Goal: Task Accomplishment & Management: Manage account settings

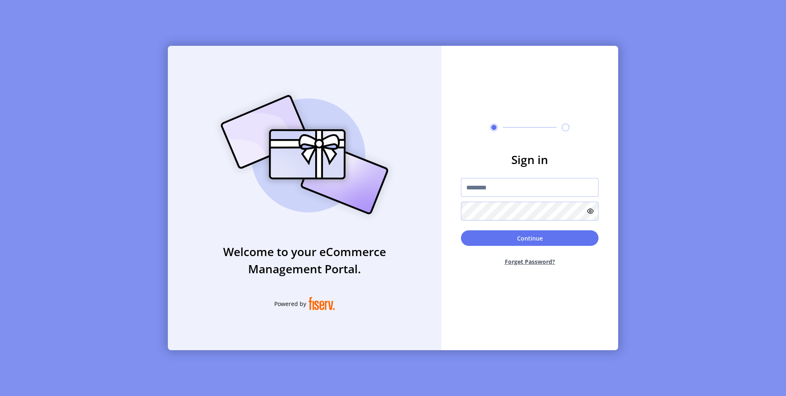
click at [482, 189] on input "text" at bounding box center [530, 187] width 138 height 19
paste input "**********"
type input "**********"
click at [474, 239] on button "Continue" at bounding box center [530, 238] width 138 height 16
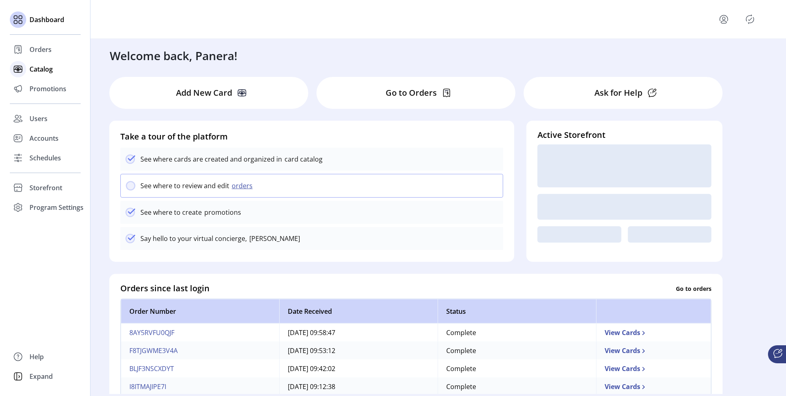
click at [24, 70] on icon at bounding box center [17, 69] width 13 height 13
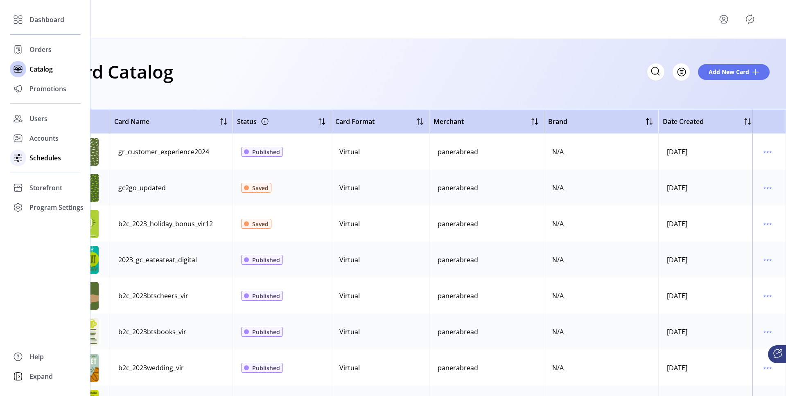
click at [25, 159] on div at bounding box center [18, 158] width 16 height 16
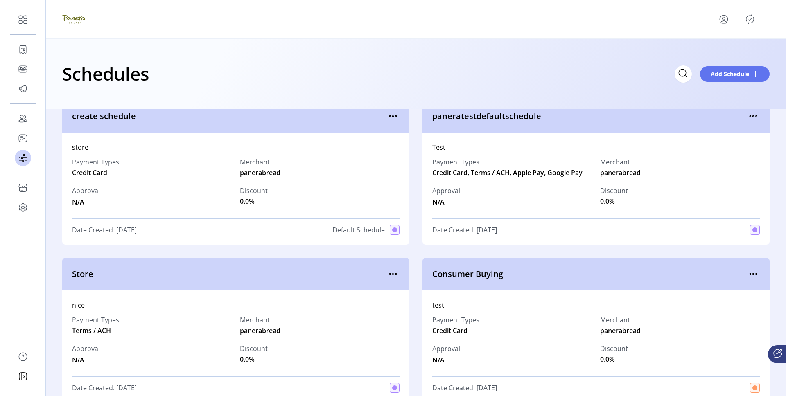
scroll to position [13, 0]
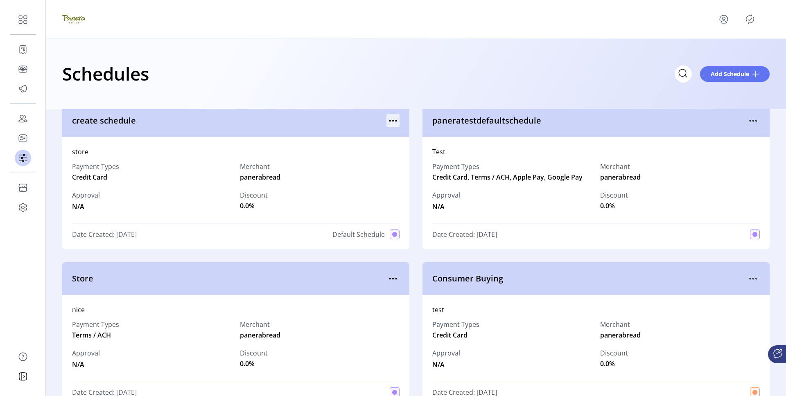
click at [387, 120] on icon "menu" at bounding box center [392, 120] width 13 height 13
click at [400, 140] on link "View Details" at bounding box center [425, 136] width 78 height 13
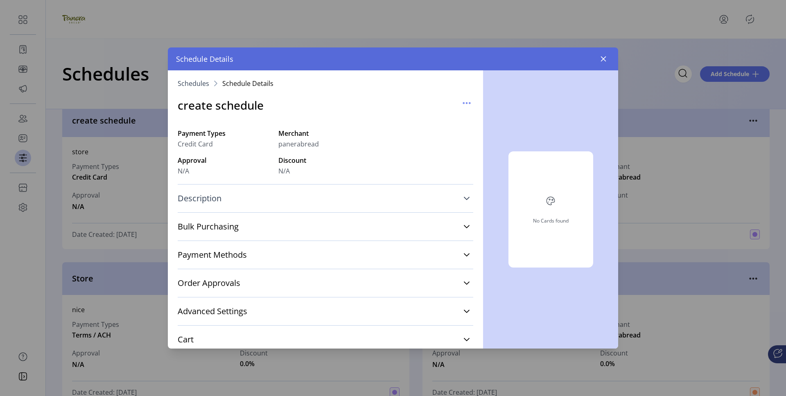
click at [269, 191] on link "Description" at bounding box center [326, 199] width 296 height 18
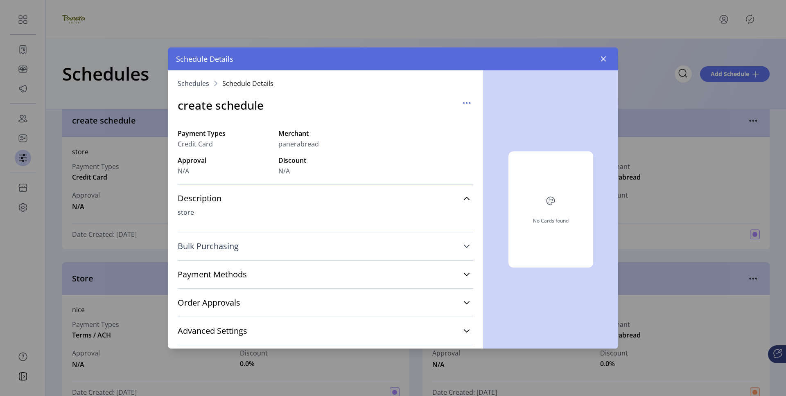
click at [280, 240] on link "Bulk Purchasing" at bounding box center [326, 246] width 296 height 18
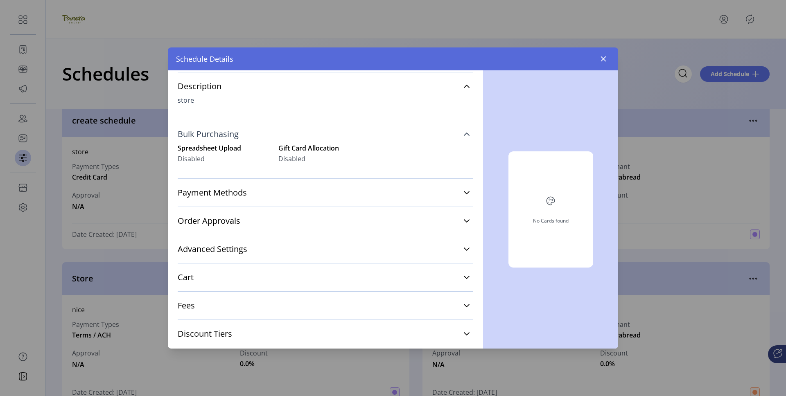
scroll to position [158, 0]
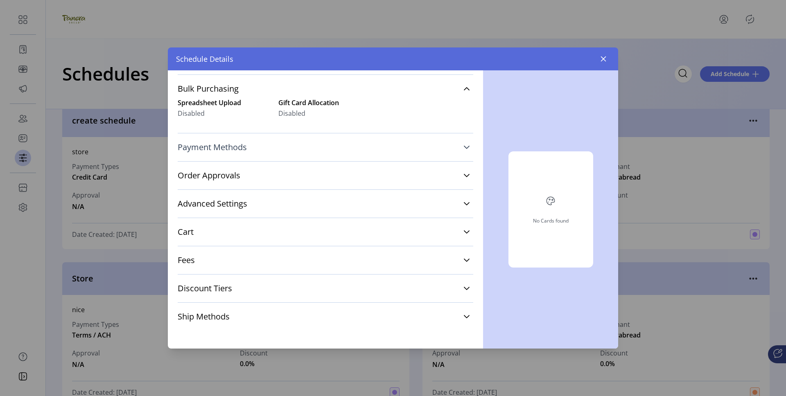
click at [243, 153] on link "Payment Methods" at bounding box center [326, 147] width 296 height 18
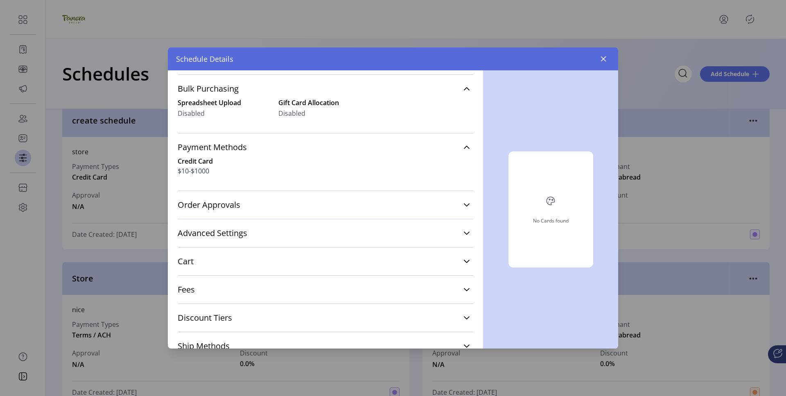
click at [254, 220] on div "Advanced Settings Stored Value Processor N/A" at bounding box center [326, 233] width 296 height 28
click at [254, 212] on link "Order Approvals" at bounding box center [326, 205] width 296 height 18
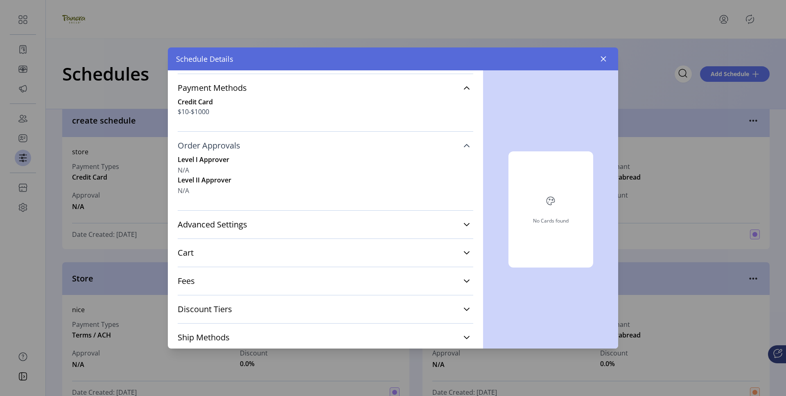
scroll to position [238, 0]
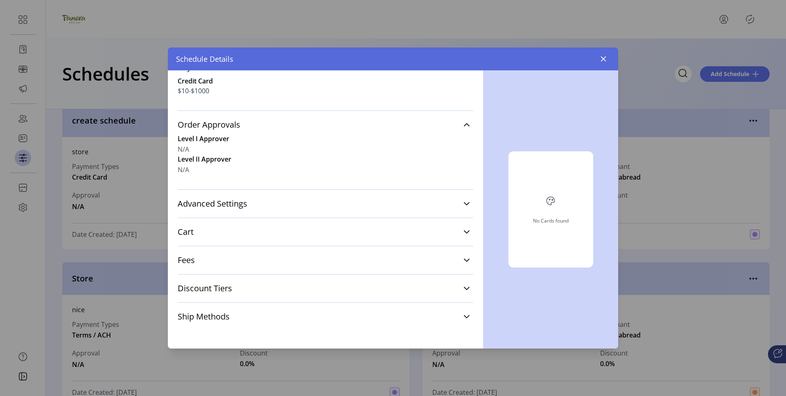
click at [255, 221] on div "Cart Cards per Order 0-0 Values per Order $0-$0, 0 increments" at bounding box center [326, 232] width 296 height 28
click at [251, 201] on link "Advanced Settings" at bounding box center [326, 204] width 296 height 18
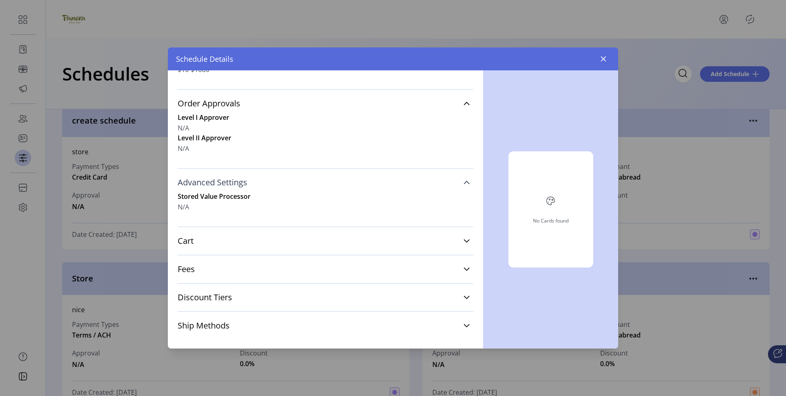
scroll to position [268, 0]
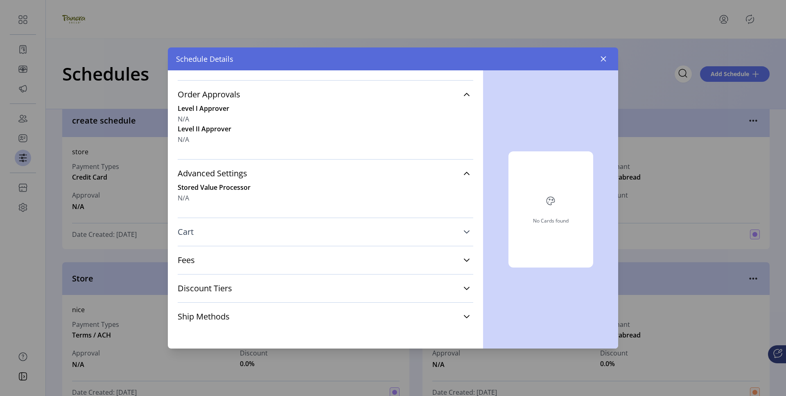
click at [255, 226] on link "Cart" at bounding box center [326, 232] width 296 height 18
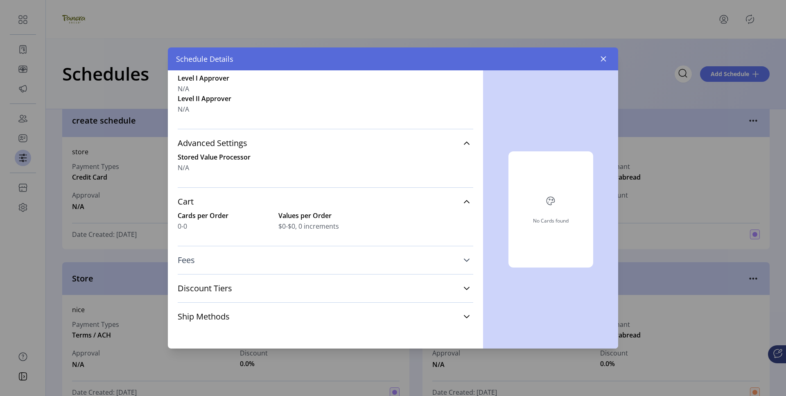
click at [256, 257] on link "Fees" at bounding box center [326, 260] width 296 height 18
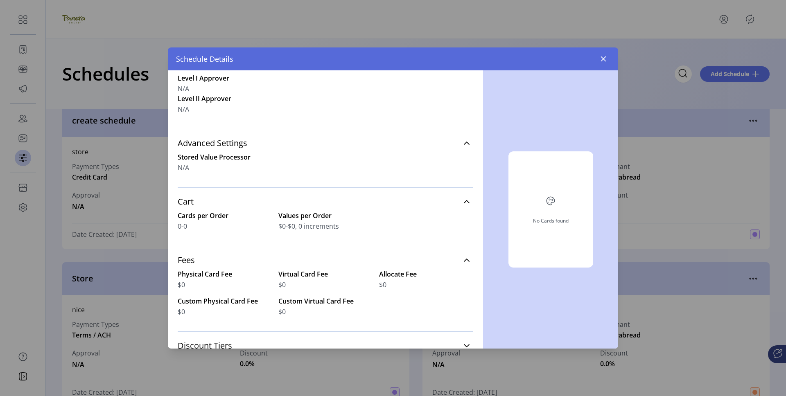
scroll to position [356, 0]
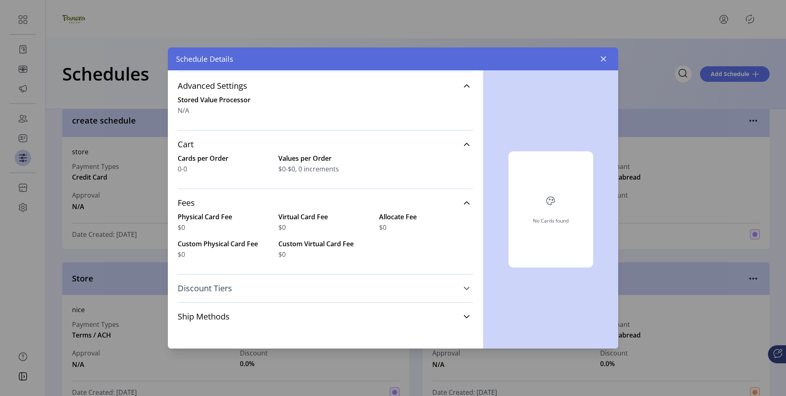
click at [242, 289] on link "Discount Tiers" at bounding box center [326, 289] width 296 height 18
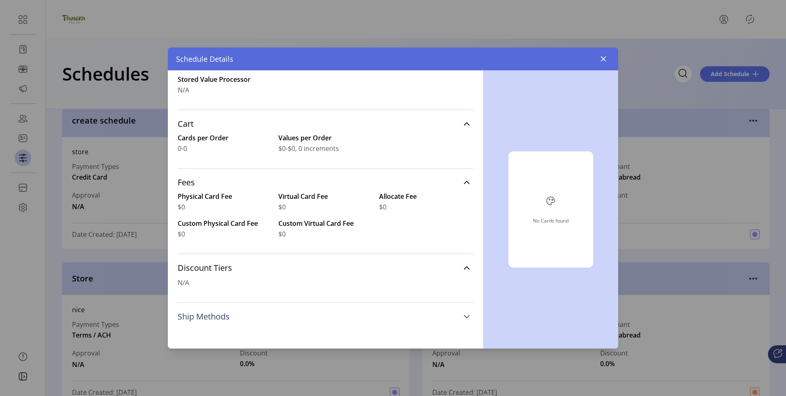
click at [248, 321] on link "Ship Methods" at bounding box center [326, 317] width 296 height 18
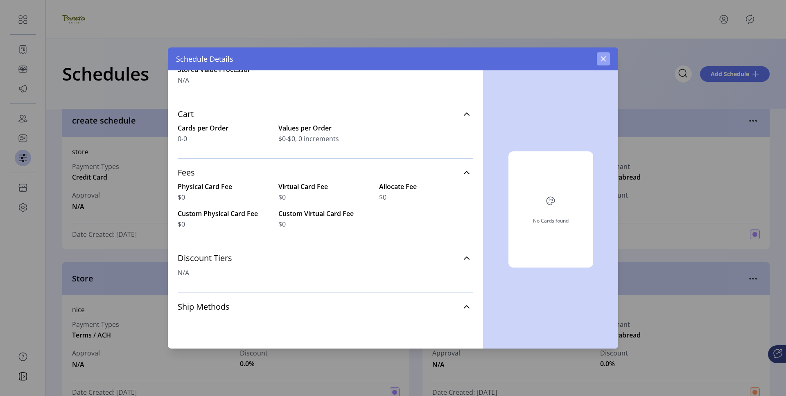
click at [603, 56] on icon "button" at bounding box center [603, 59] width 7 height 7
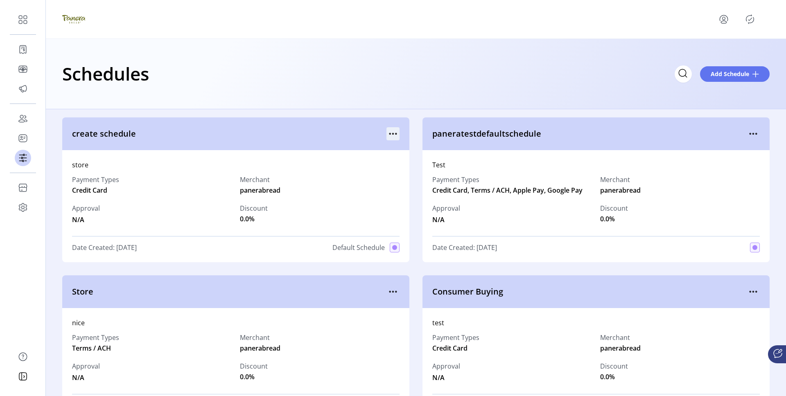
click at [392, 131] on icon "menu" at bounding box center [392, 133] width 13 height 13
click at [409, 160] on span "Edit Details" at bounding box center [425, 163] width 68 height 7
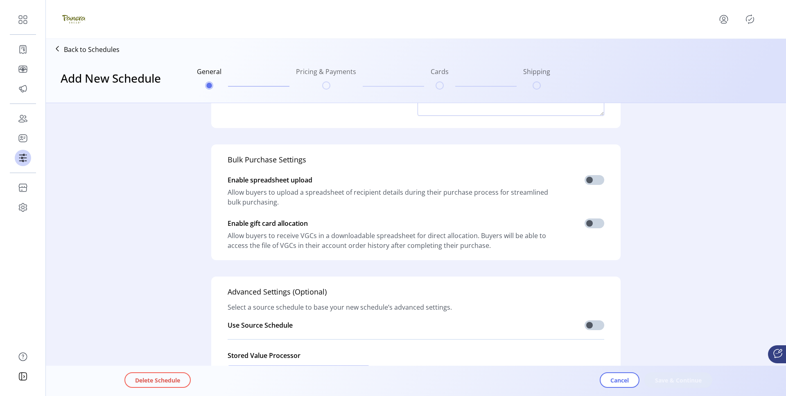
scroll to position [187, 0]
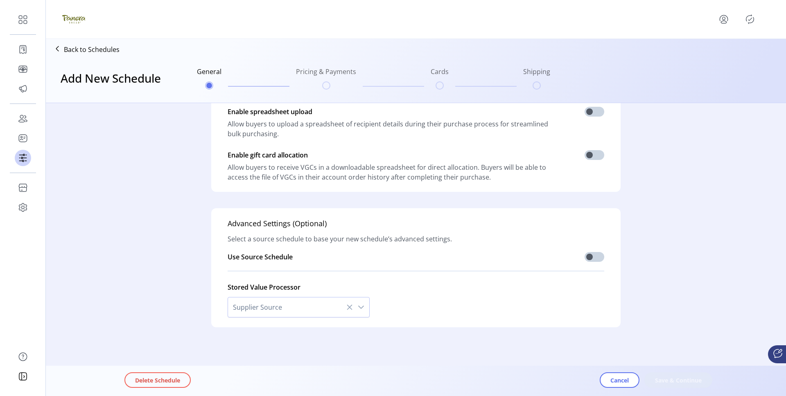
type input "**********"
type textarea "*****"
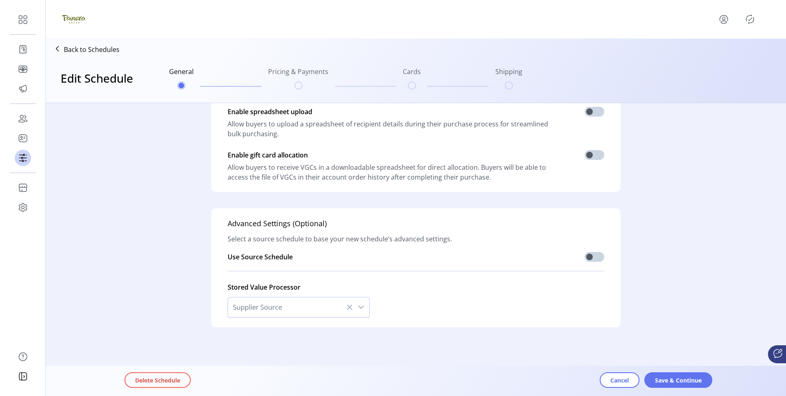
click at [665, 370] on div "Delete Schedule Cancel Save & Continue" at bounding box center [438, 381] width 629 height 27
click at [672, 373] on button "Save & Continue" at bounding box center [678, 381] width 68 height 16
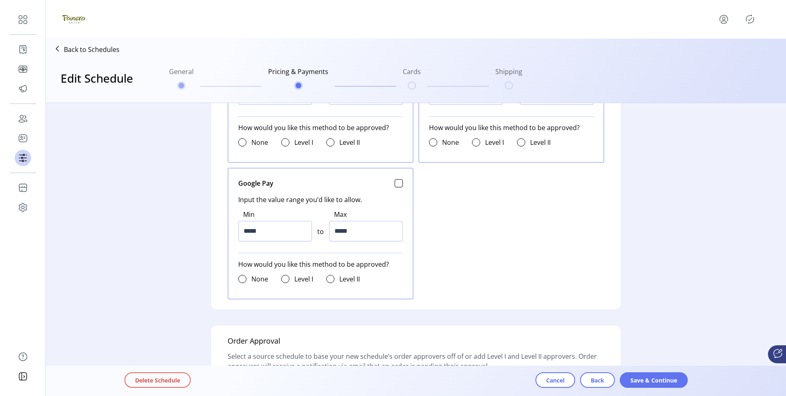
scroll to position [676, 0]
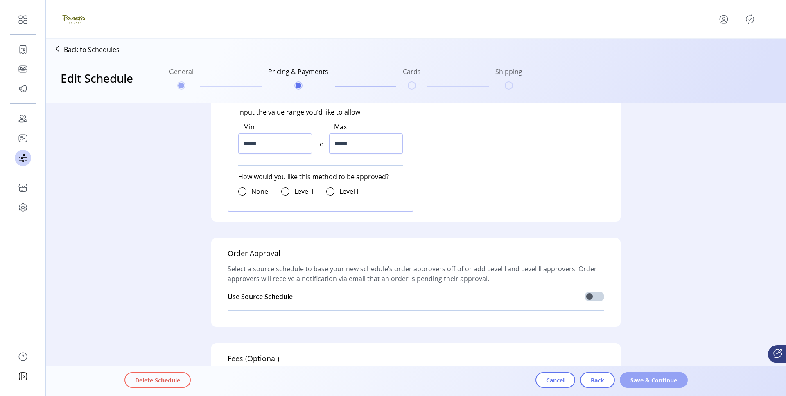
click at [641, 384] on span "Save & Continue" at bounding box center [653, 380] width 47 height 9
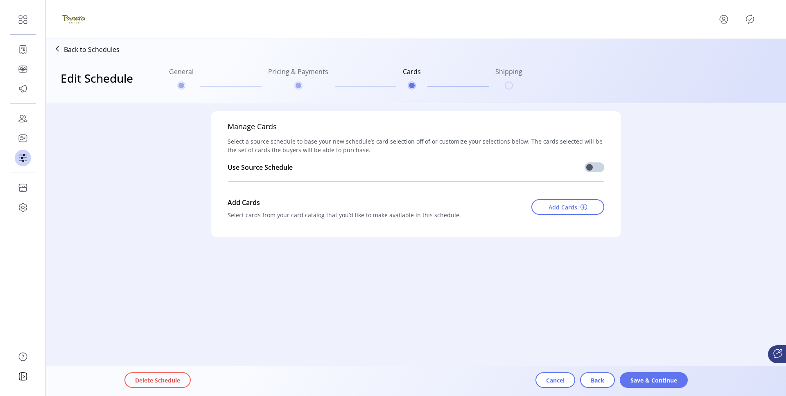
scroll to position [0, 0]
click at [587, 376] on button "Back" at bounding box center [597, 381] width 35 height 16
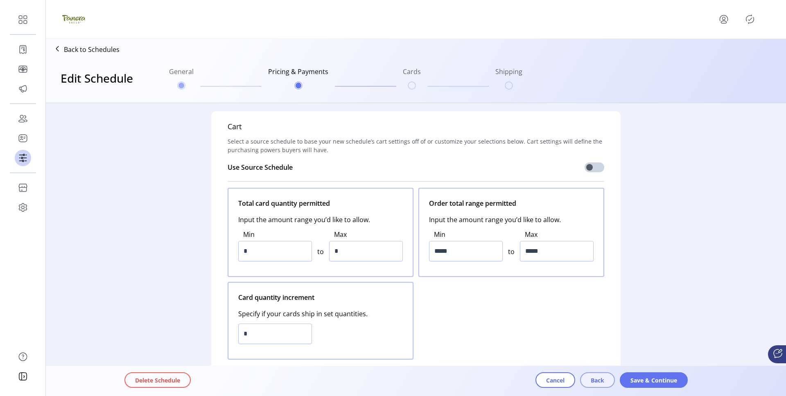
click at [596, 383] on span "Back" at bounding box center [598, 380] width 14 height 9
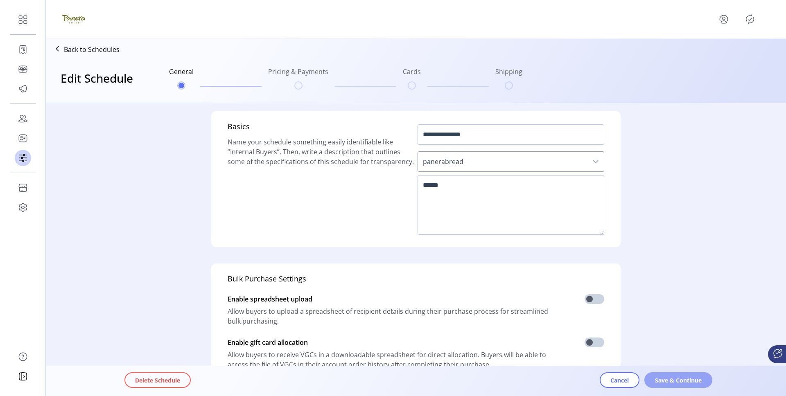
click at [663, 376] on span "Save & Continue" at bounding box center [678, 380] width 47 height 9
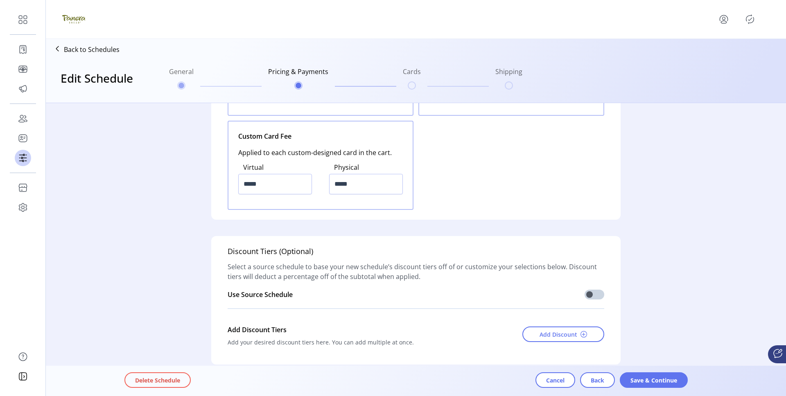
scroll to position [1107, 0]
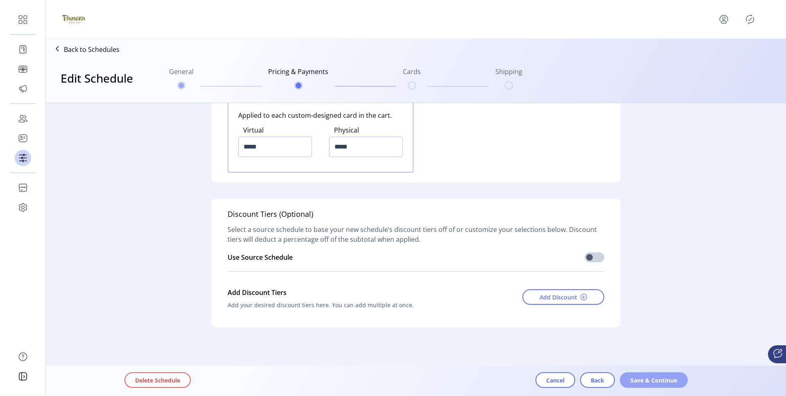
click at [641, 374] on button "Save & Continue" at bounding box center [654, 381] width 68 height 16
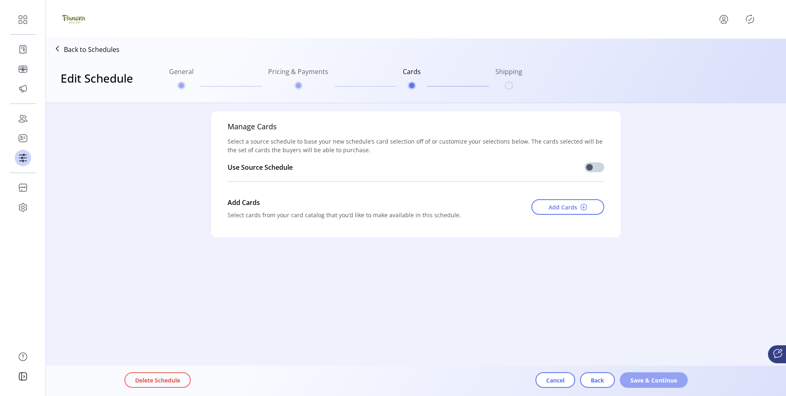
click at [648, 377] on span "Save & Continue" at bounding box center [653, 380] width 47 height 9
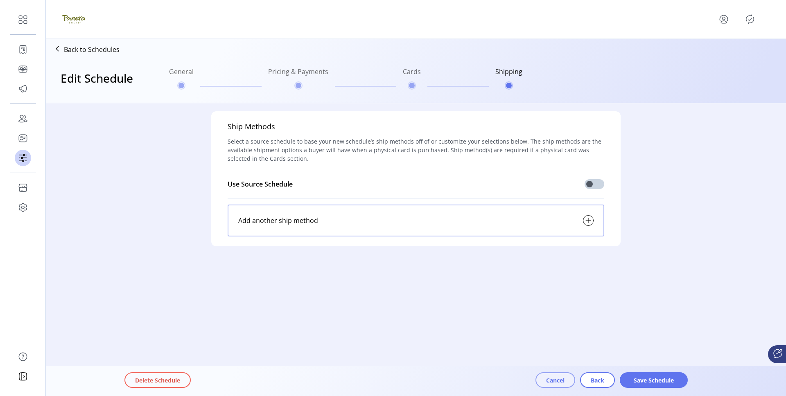
click at [541, 378] on button "Cancel" at bounding box center [555, 381] width 40 height 16
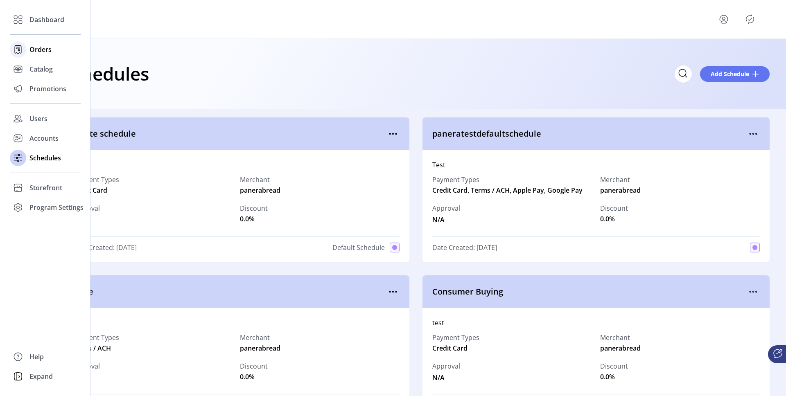
click at [35, 49] on span "Orders" at bounding box center [40, 50] width 22 height 10
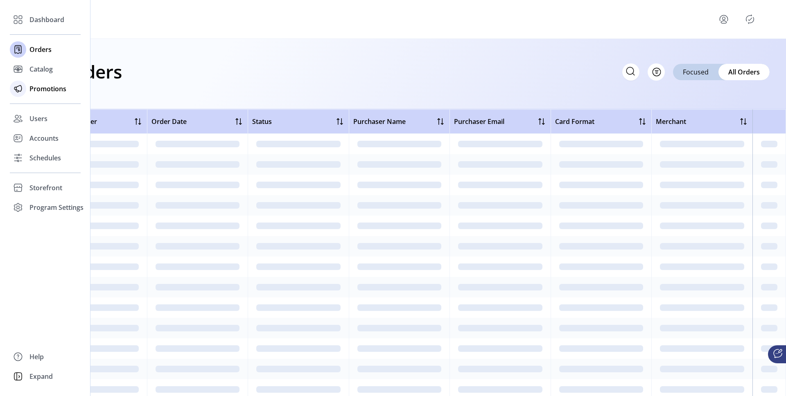
click at [40, 81] on div "Promotions" at bounding box center [45, 89] width 71 height 20
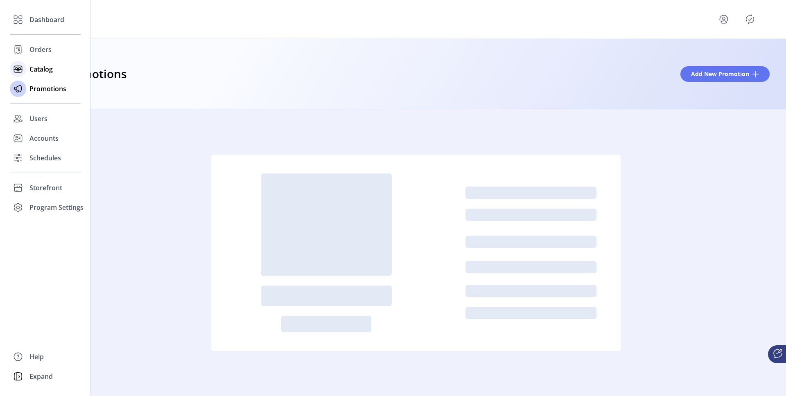
click at [41, 72] on span "Catalog" at bounding box center [40, 69] width 23 height 10
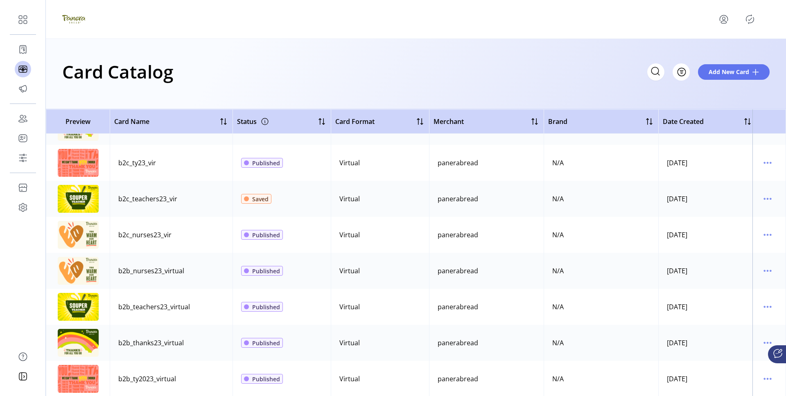
scroll to position [1234, 0]
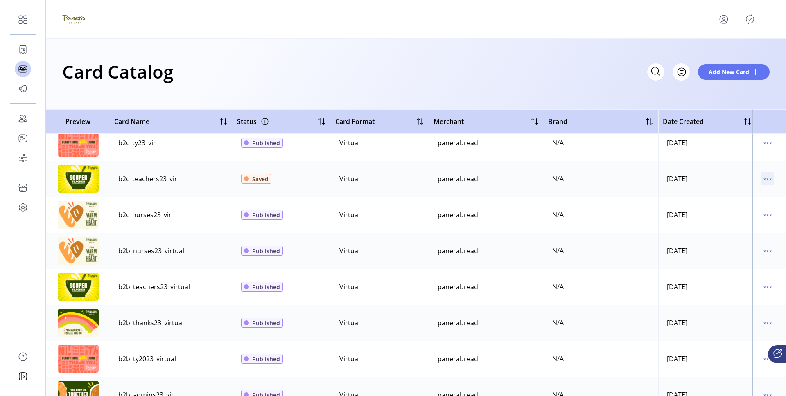
click at [761, 176] on icon "menu" at bounding box center [767, 178] width 13 height 13
click at [732, 205] on span "Edit Details" at bounding box center [729, 208] width 68 height 7
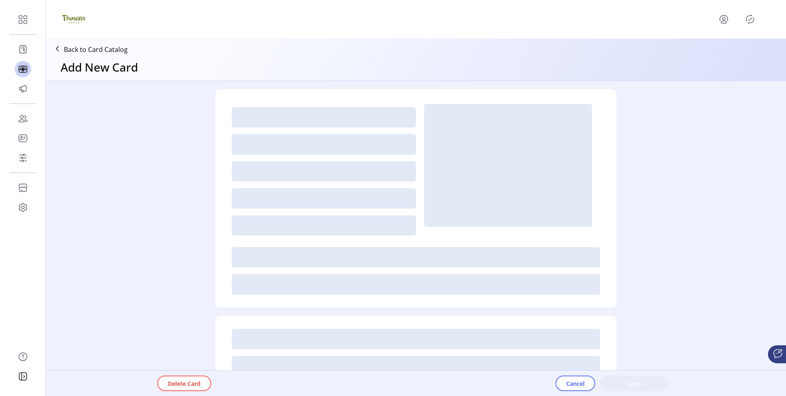
type textarea "**********"
type input "*"
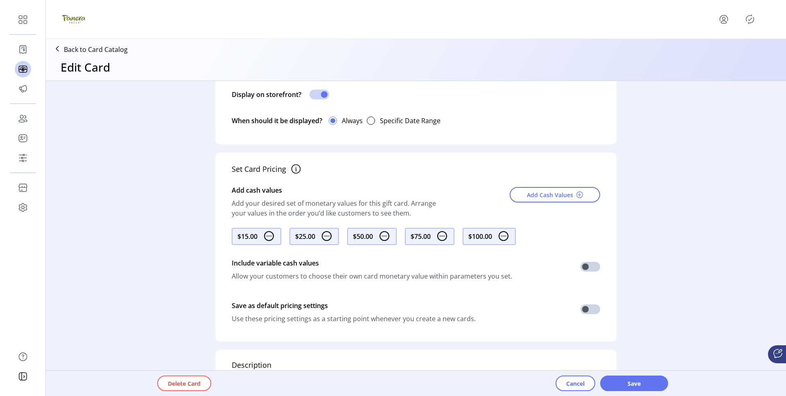
scroll to position [309, 0]
click at [58, 50] on icon at bounding box center [57, 48] width 13 height 13
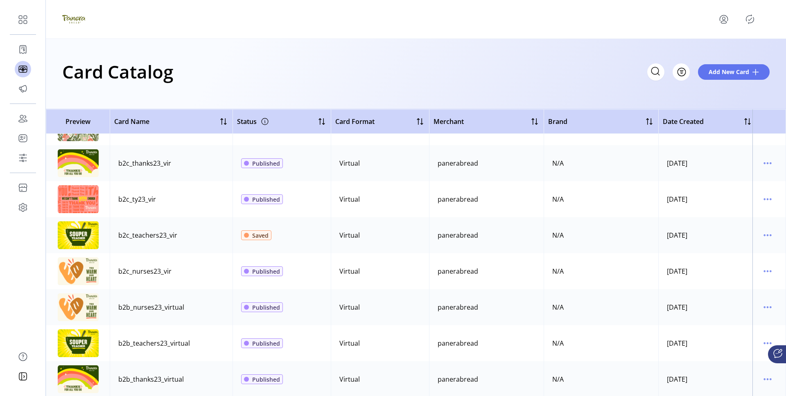
scroll to position [1178, 0]
click at [764, 342] on icon "menu" at bounding box center [764, 342] width 1 height 1
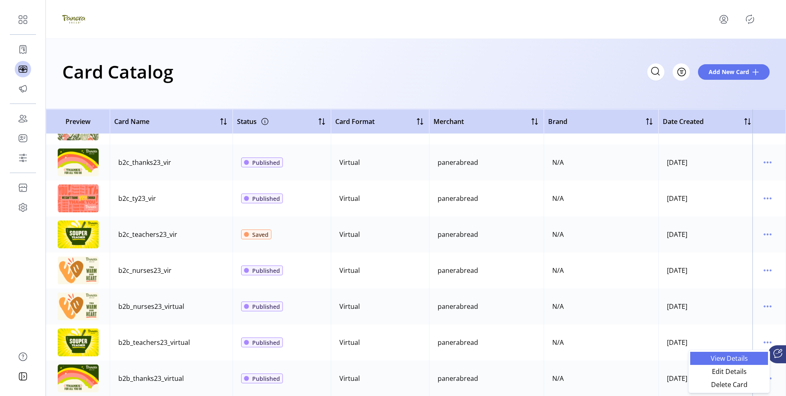
click at [731, 360] on span "View Details" at bounding box center [729, 358] width 68 height 7
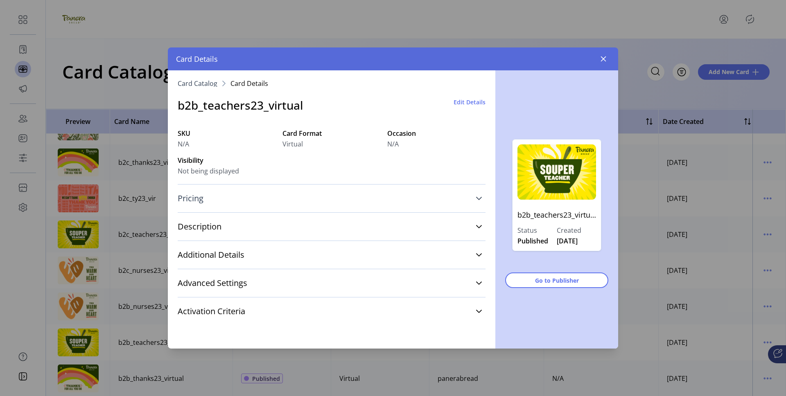
click at [314, 198] on link "Pricing" at bounding box center [332, 199] width 308 height 18
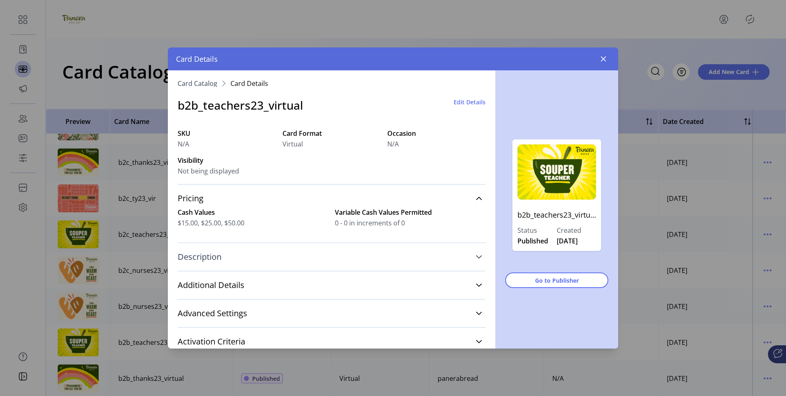
click at [325, 251] on link "Description" at bounding box center [332, 257] width 308 height 18
click at [463, 99] on span "Edit Details" at bounding box center [470, 102] width 32 height 9
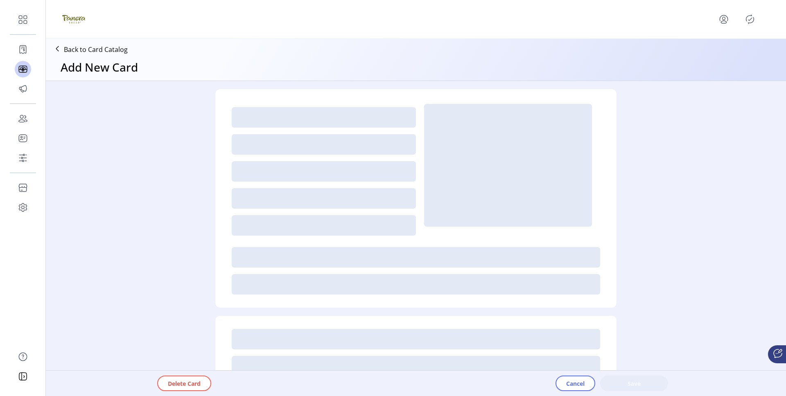
type textarea "**********"
type input "*"
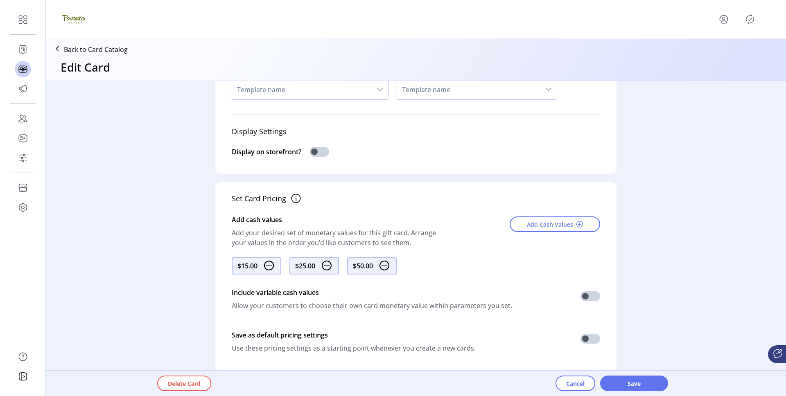
scroll to position [281, 0]
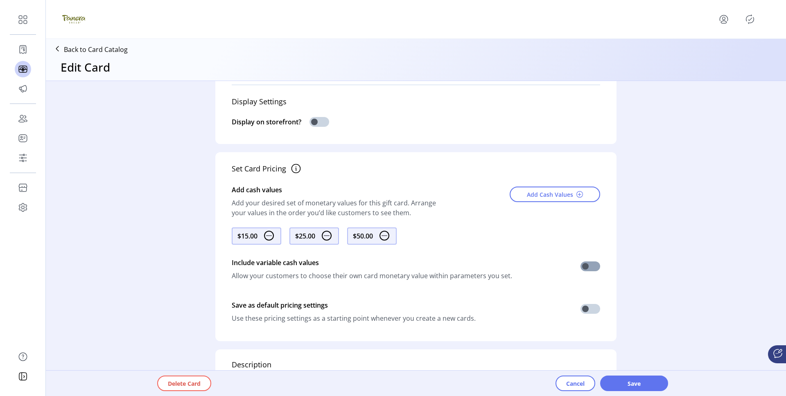
click at [592, 266] on span at bounding box center [590, 267] width 20 height 10
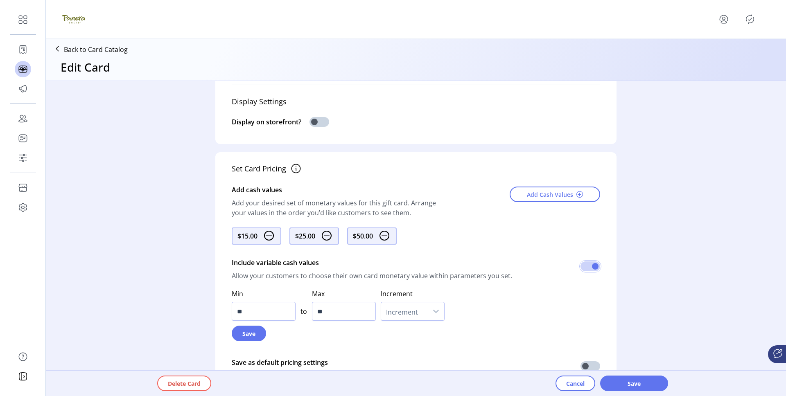
click at [400, 309] on span "Increment" at bounding box center [404, 312] width 47 height 18
click at [400, 346] on li "1" at bounding box center [413, 349] width 60 height 16
click at [251, 326] on button "Save" at bounding box center [249, 334] width 34 height 16
drag, startPoint x: 250, startPoint y: 314, endPoint x: 215, endPoint y: 311, distance: 34.9
click at [215, 311] on div "Set Card Pricing Add cash values Add your desired set of monetary values for th…" at bounding box center [415, 276] width 401 height 249
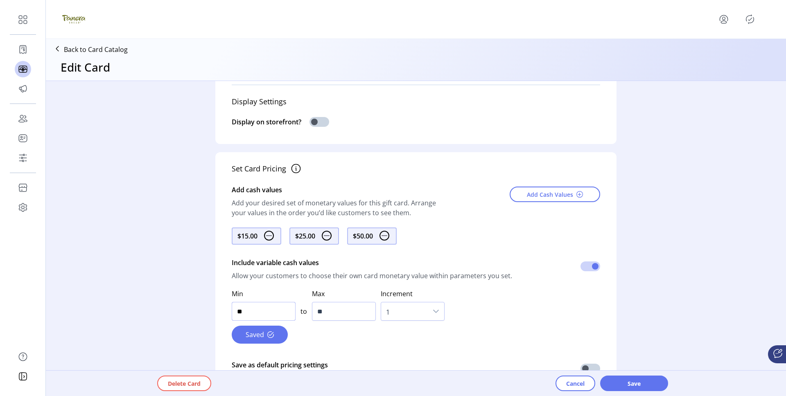
type input "**"
drag, startPoint x: 365, startPoint y: 311, endPoint x: 209, endPoint y: 298, distance: 156.1
click at [209, 298] on form "**********" at bounding box center [416, 215] width 418 height 831
type input "****"
click at [250, 334] on span "Save" at bounding box center [248, 334] width 13 height 9
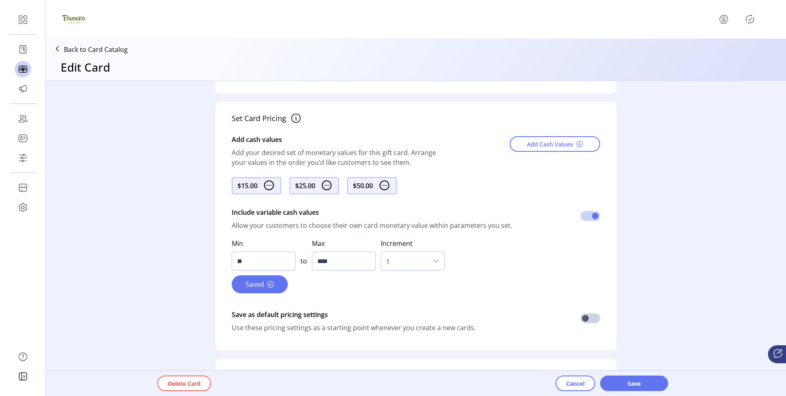
scroll to position [386, 0]
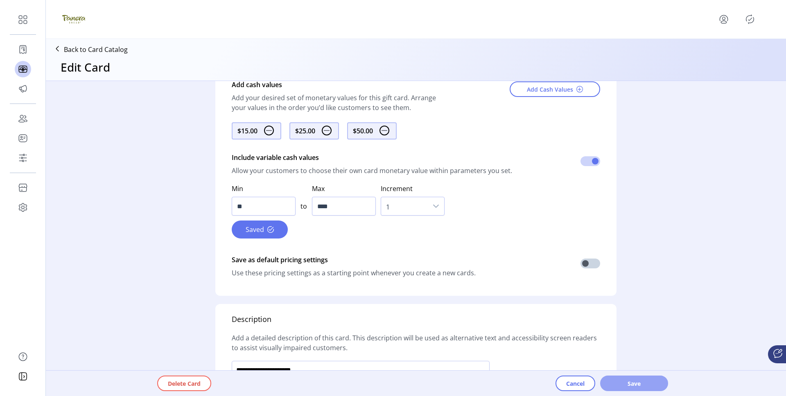
click at [618, 382] on span "Save" at bounding box center [634, 383] width 47 height 9
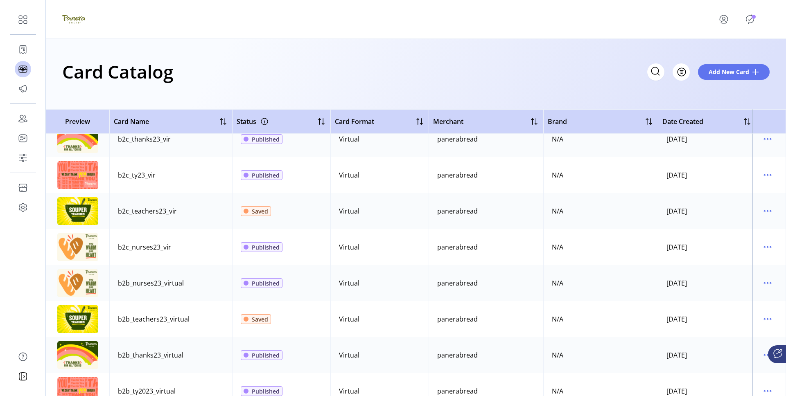
scroll to position [1204, 0]
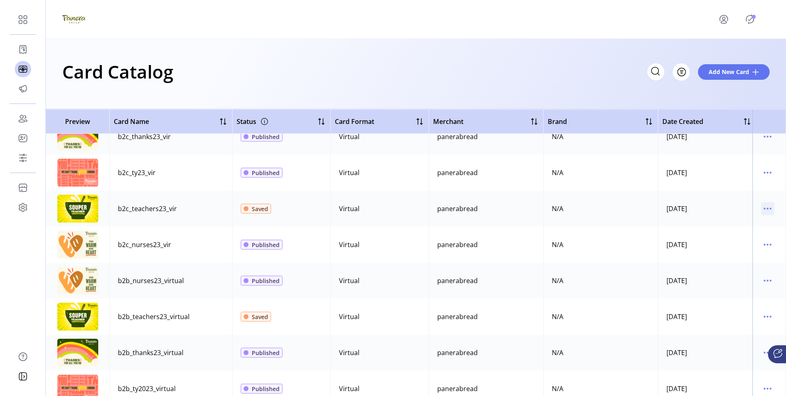
click at [762, 205] on icon "menu" at bounding box center [767, 208] width 13 height 13
click at [711, 235] on span "Edit Details" at bounding box center [729, 238] width 68 height 7
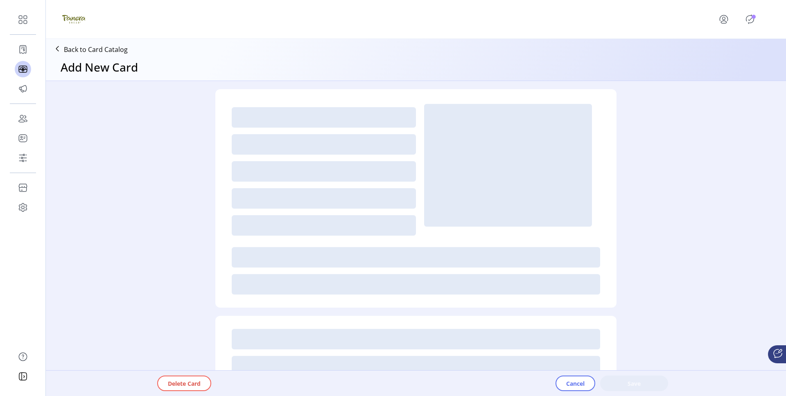
type textarea "**********"
type input "*"
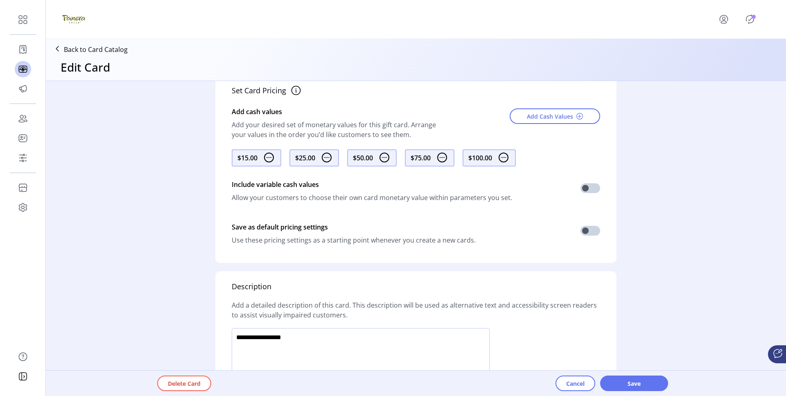
scroll to position [386, 0]
click at [754, 18] on p-badge "Publisher Panel" at bounding box center [754, 17] width 4 height 4
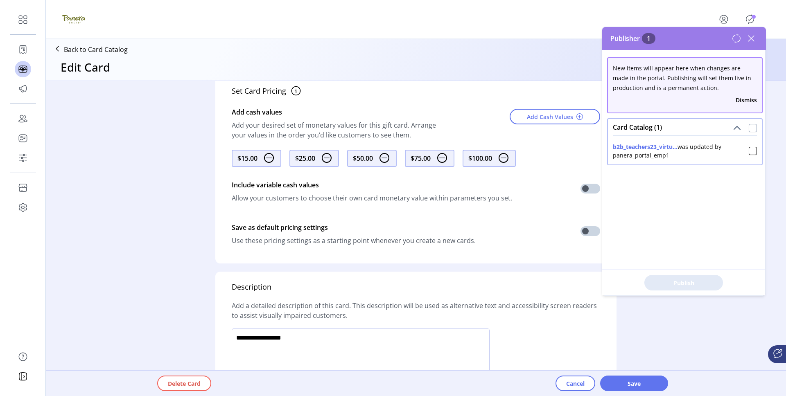
click at [749, 124] on div at bounding box center [753, 128] width 8 height 8
click at [701, 279] on span "Publish 1 Items" at bounding box center [683, 283] width 57 height 9
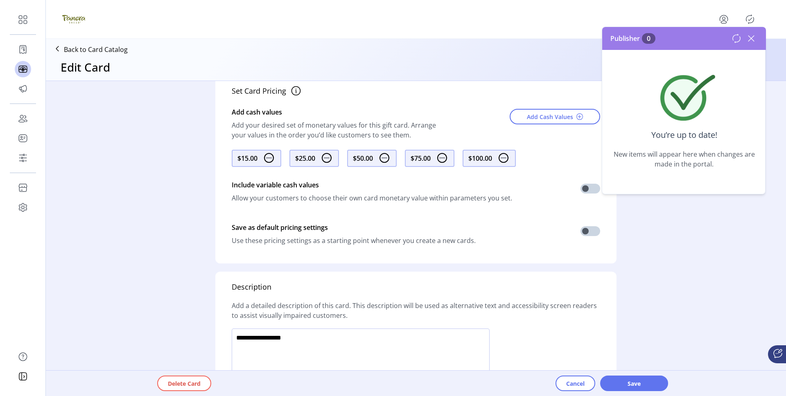
click at [755, 43] on icon at bounding box center [751, 38] width 13 height 13
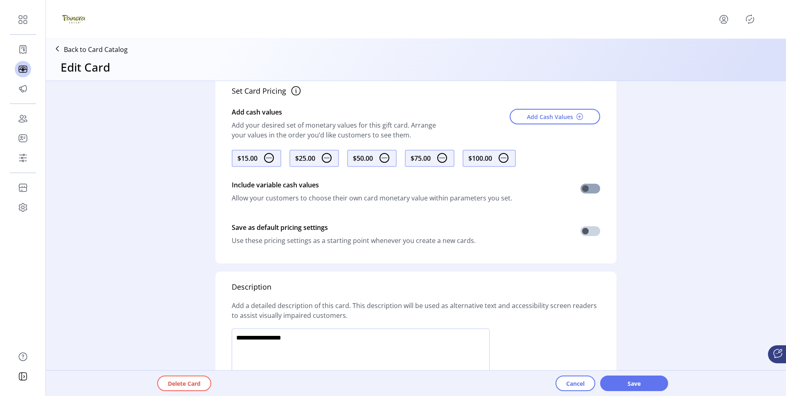
click at [581, 191] on span at bounding box center [590, 189] width 20 height 10
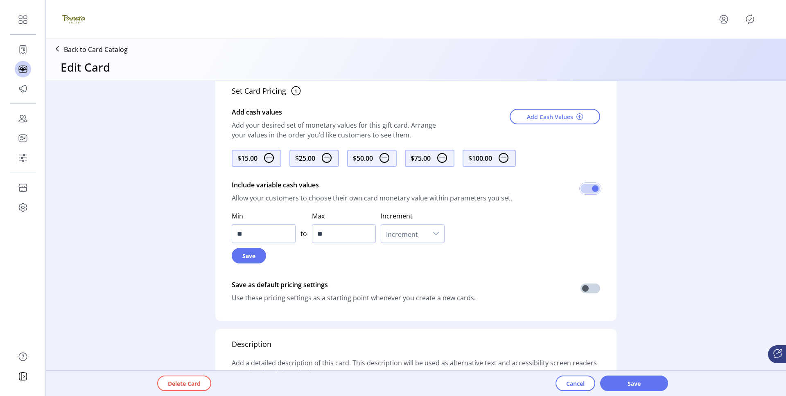
click at [428, 239] on div "dropdown trigger" at bounding box center [436, 234] width 16 height 18
click at [410, 273] on li "1" at bounding box center [413, 272] width 60 height 16
click at [248, 237] on input "**" at bounding box center [264, 233] width 64 height 19
type input "**"
drag, startPoint x: 345, startPoint y: 238, endPoint x: 319, endPoint y: 238, distance: 25.4
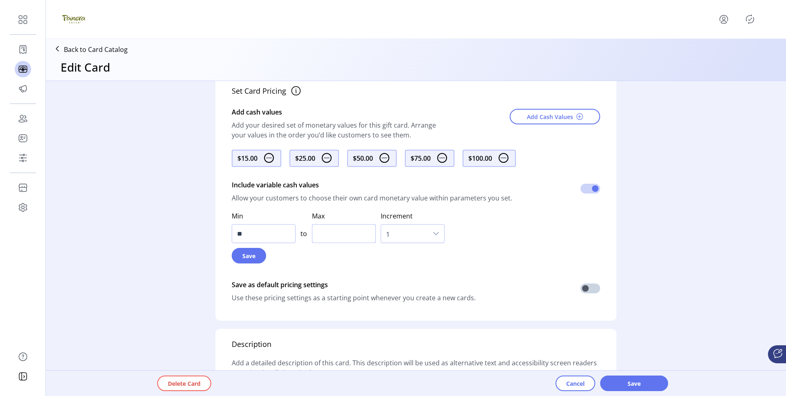
click at [319, 238] on input "Max" at bounding box center [344, 233] width 64 height 19
type input "****"
click at [239, 257] on button "Save" at bounding box center [249, 256] width 34 height 16
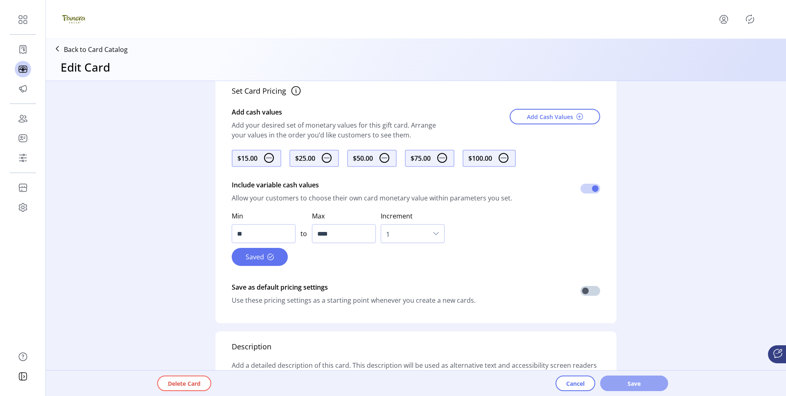
click at [630, 382] on span "Save" at bounding box center [634, 383] width 47 height 9
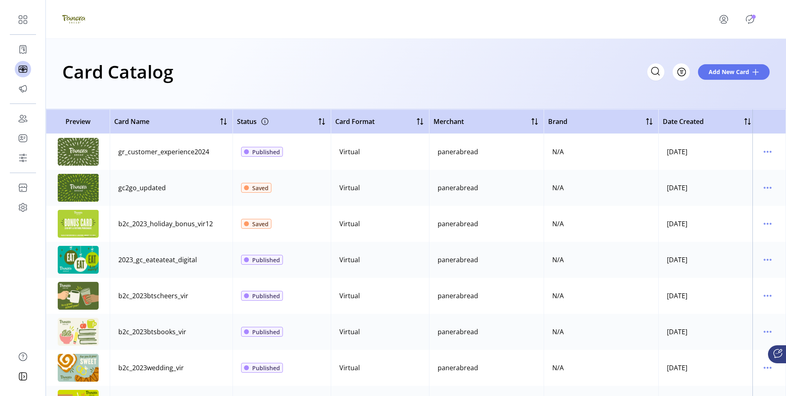
click at [751, 17] on icon "Publisher Panel" at bounding box center [749, 19] width 13 height 13
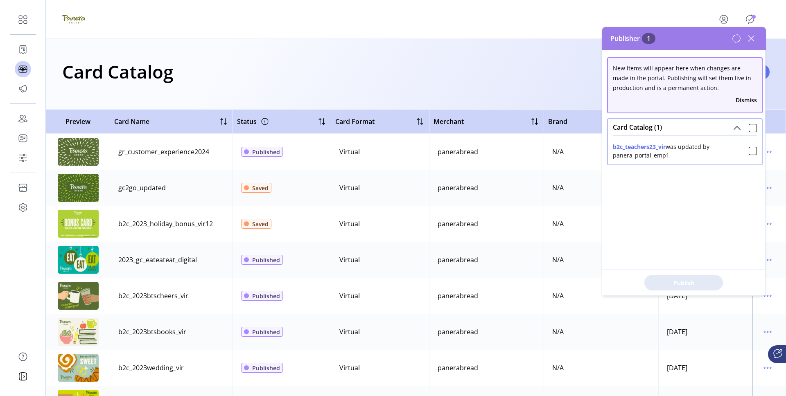
click at [755, 124] on div "Card Catalog (1)" at bounding box center [685, 127] width 154 height 16
click at [750, 126] on div at bounding box center [753, 128] width 8 height 8
click at [709, 280] on span "Publish 1 Items" at bounding box center [683, 283] width 57 height 9
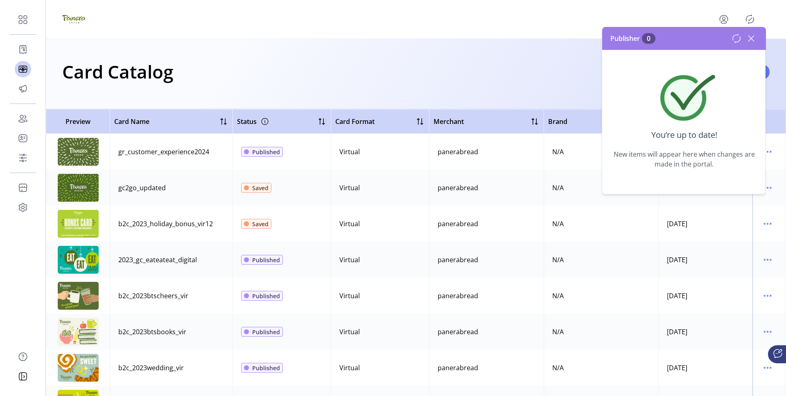
click at [750, 38] on icon at bounding box center [751, 39] width 6 height 6
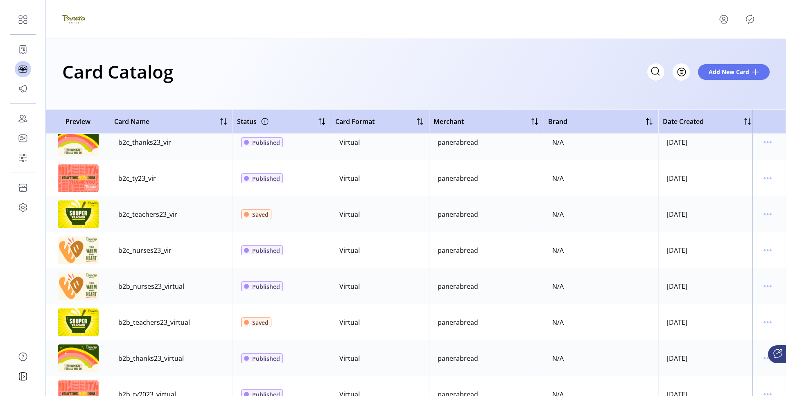
scroll to position [1199, 0]
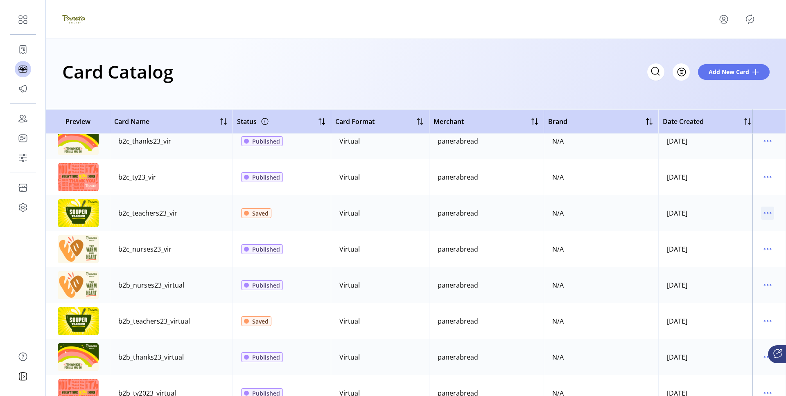
click at [761, 212] on icon "menu" at bounding box center [767, 213] width 13 height 13
click at [728, 229] on span "View Details" at bounding box center [729, 229] width 68 height 7
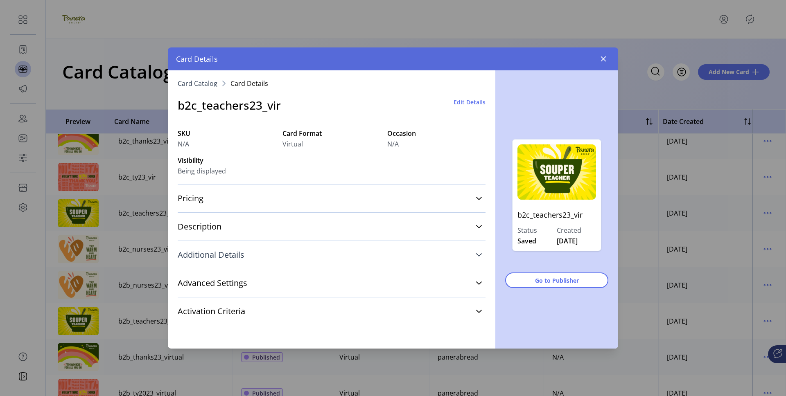
click at [359, 250] on link "Additional Details" at bounding box center [332, 255] width 308 height 18
click at [346, 212] on div "Pricing Cash Values $15.00, $25.00, $50.00, $75.00, $100.00 Variable Cash Value…" at bounding box center [332, 198] width 308 height 28
click at [346, 196] on link "Pricing" at bounding box center [332, 199] width 308 height 18
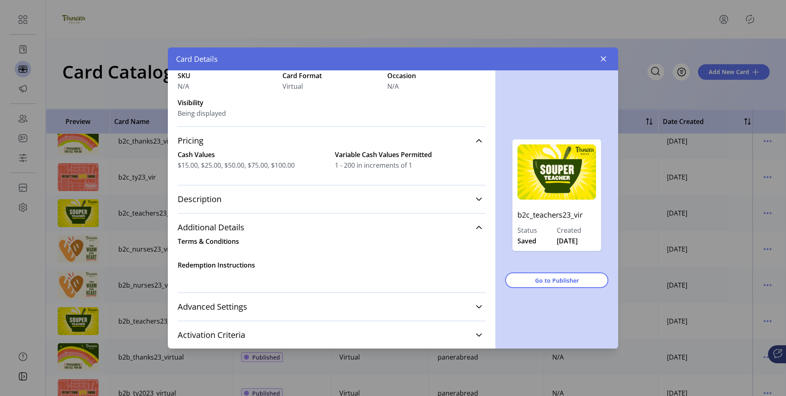
scroll to position [74, 0]
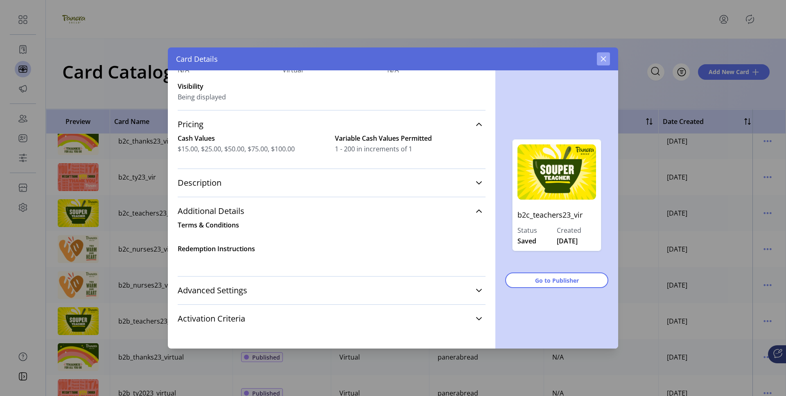
click at [605, 57] on icon "button" at bounding box center [603, 59] width 7 height 7
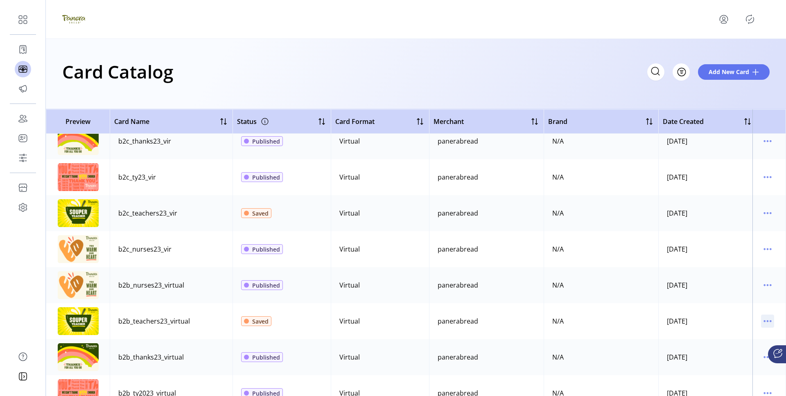
click at [762, 321] on icon "menu" at bounding box center [767, 321] width 13 height 13
click at [725, 334] on span "View Details" at bounding box center [729, 337] width 68 height 7
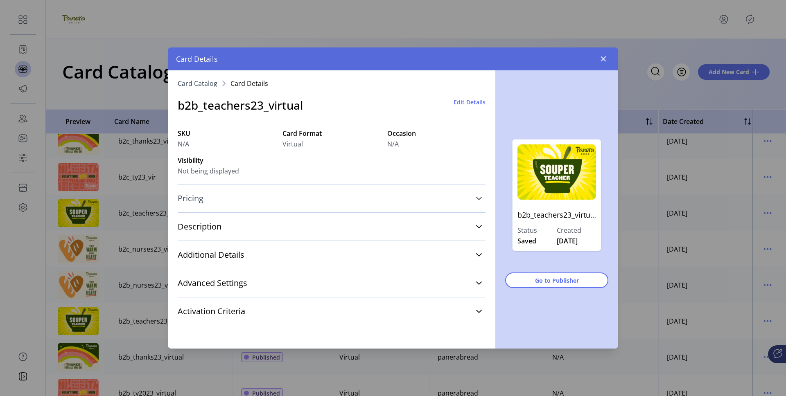
click at [283, 196] on link "Pricing" at bounding box center [332, 199] width 308 height 18
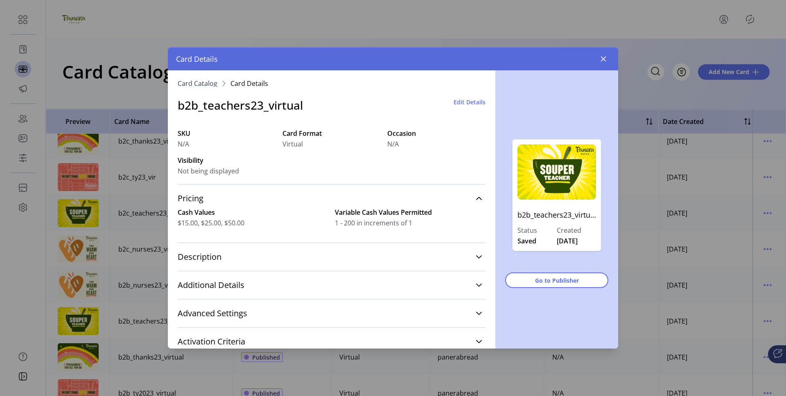
scroll to position [12, 0]
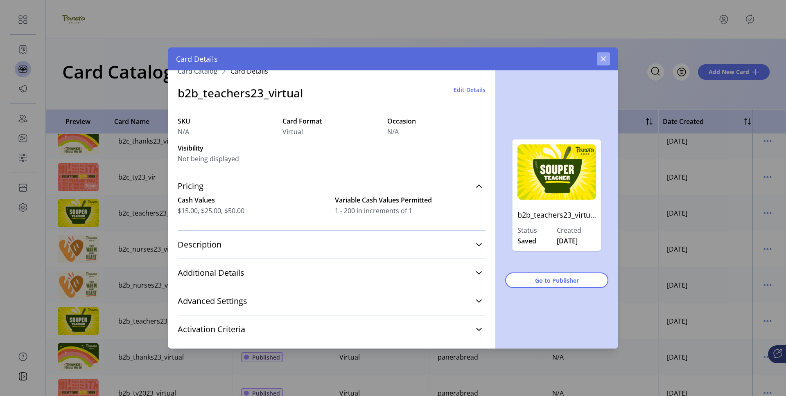
click at [601, 59] on icon "button" at bounding box center [603, 59] width 7 height 7
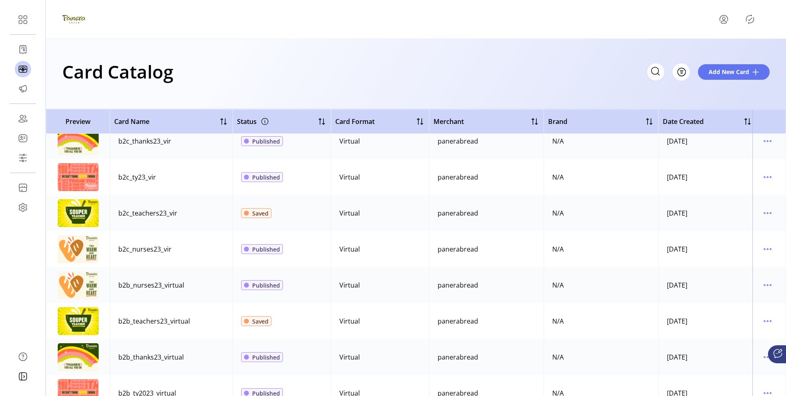
click at [755, 211] on td at bounding box center [769, 213] width 34 height 36
click at [767, 211] on icon "menu" at bounding box center [767, 213] width 13 height 13
click at [714, 228] on span "View Details" at bounding box center [729, 229] width 68 height 7
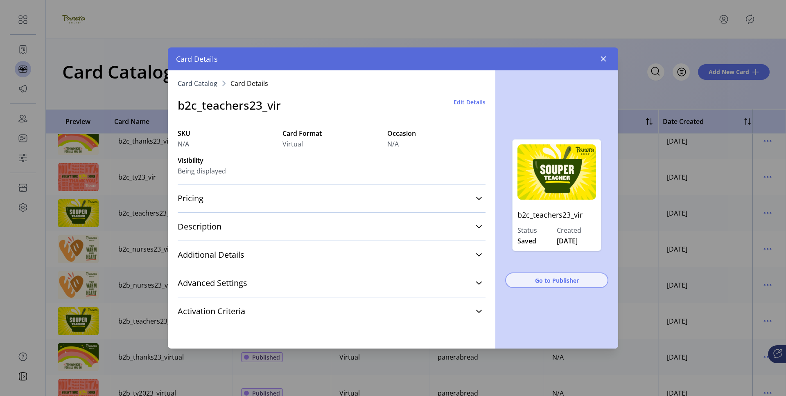
click at [531, 277] on span "Go to Publisher" at bounding box center [557, 280] width 82 height 9
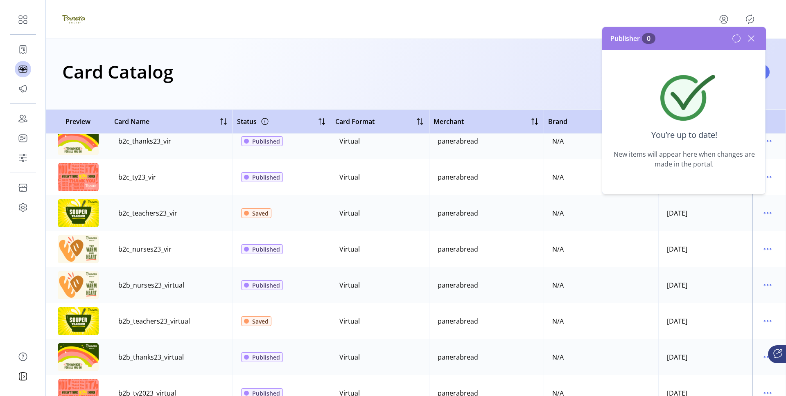
click at [738, 39] on icon at bounding box center [737, 39] width 10 height 10
click at [750, 36] on icon at bounding box center [751, 38] width 13 height 13
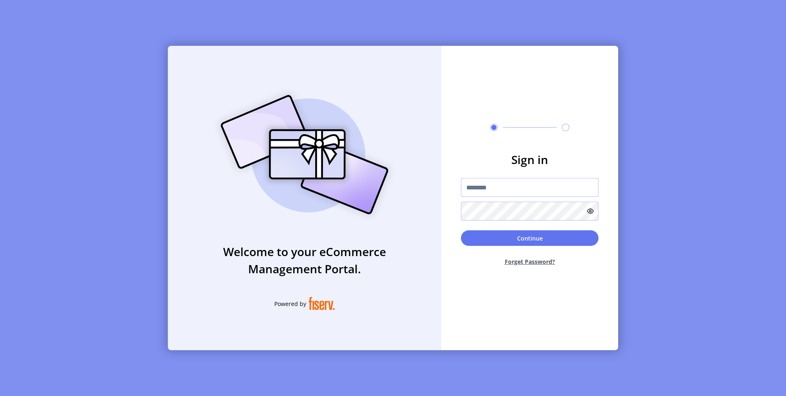
click at [483, 188] on input "text" at bounding box center [530, 187] width 138 height 19
type input "**********"
click at [547, 234] on button "Continue" at bounding box center [530, 238] width 138 height 16
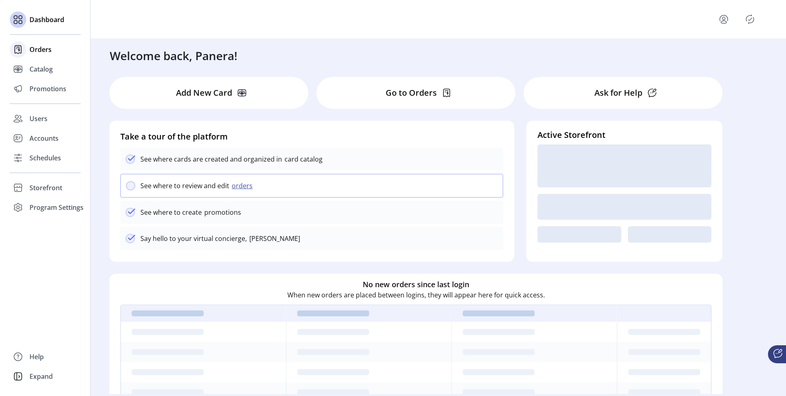
click at [23, 52] on icon at bounding box center [17, 49] width 13 height 13
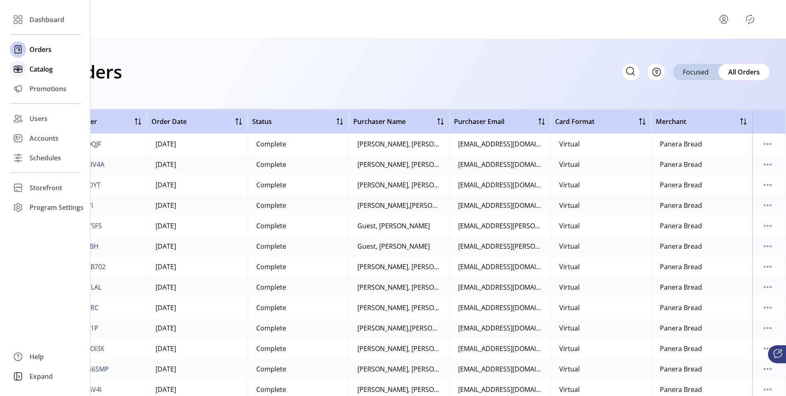
click at [33, 74] on span "Catalog" at bounding box center [40, 69] width 23 height 10
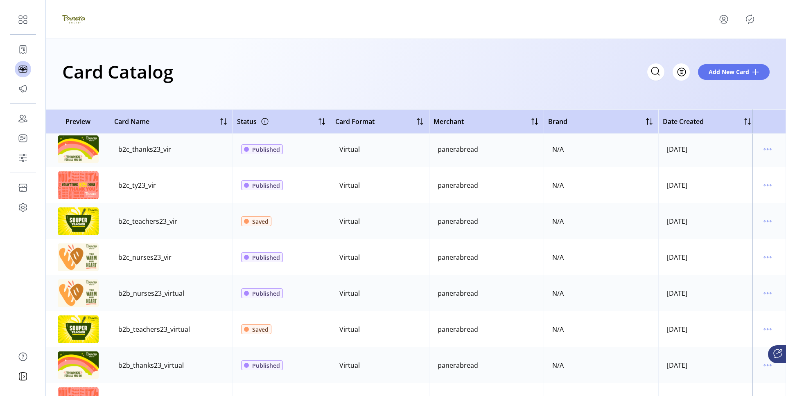
scroll to position [1211, 0]
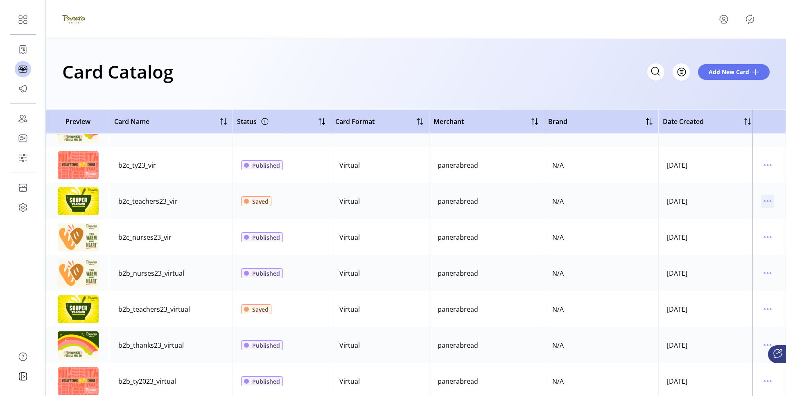
click at [763, 199] on icon "menu" at bounding box center [767, 201] width 13 height 13
click at [709, 215] on span "View Details" at bounding box center [729, 217] width 68 height 7
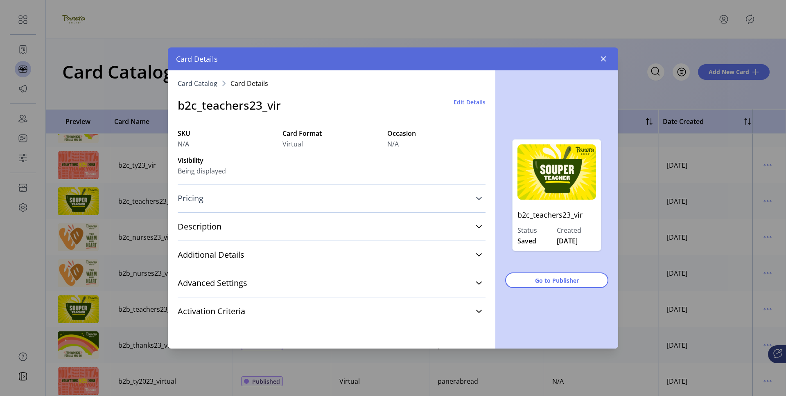
click at [312, 203] on link "Pricing" at bounding box center [332, 199] width 308 height 18
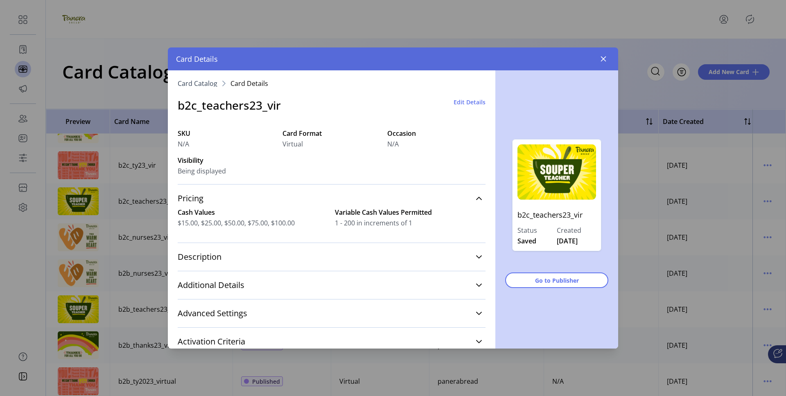
click at [358, 220] on span "1 - 200 in increments of 1" at bounding box center [410, 223] width 151 height 10
drag, startPoint x: 331, startPoint y: 213, endPoint x: 397, endPoint y: 212, distance: 66.3
click at [397, 212] on div "Cash Values $15.00, $25.00, $50.00, $75.00, $100.00 Variable Cash Values Permit…" at bounding box center [332, 218] width 308 height 20
copy label "Variable Cash Values"
click at [343, 206] on link "Pricing" at bounding box center [332, 199] width 308 height 18
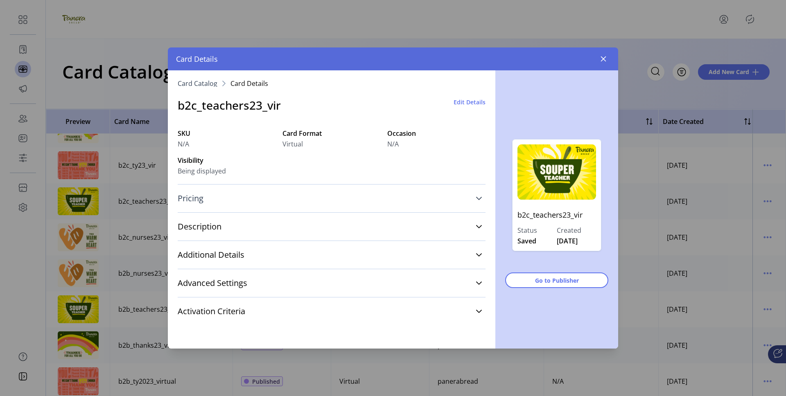
click at [332, 205] on link "Pricing" at bounding box center [332, 199] width 308 height 18
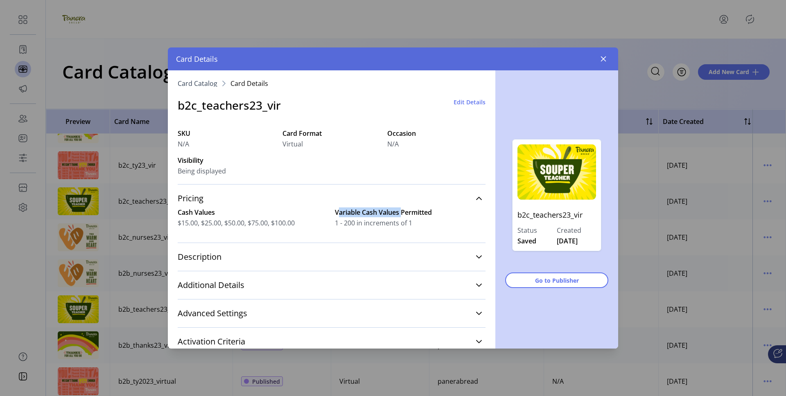
click at [335, 215] on label "Variable Cash Values Permitted" at bounding box center [410, 213] width 151 height 10
drag, startPoint x: 334, startPoint y: 212, endPoint x: 398, endPoint y: 212, distance: 64.3
click at [398, 212] on label "Variable Cash Values Permitted" at bounding box center [410, 213] width 151 height 10
copy label "Variable Cash Values"
click at [603, 59] on icon "button" at bounding box center [603, 58] width 5 height 5
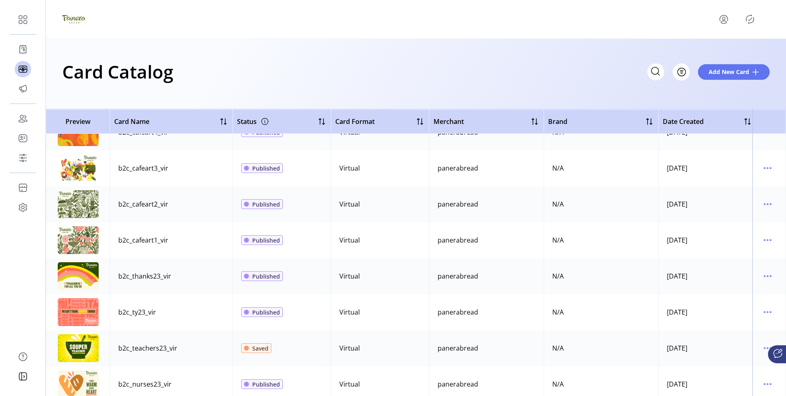
scroll to position [1056, 0]
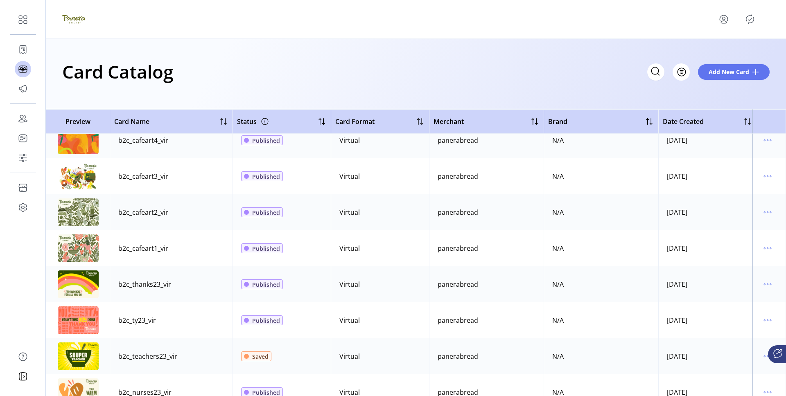
click at [721, 21] on icon "menu" at bounding box center [724, 22] width 6 height 2
click at [726, 57] on span "Sign Out" at bounding box center [743, 55] width 61 height 7
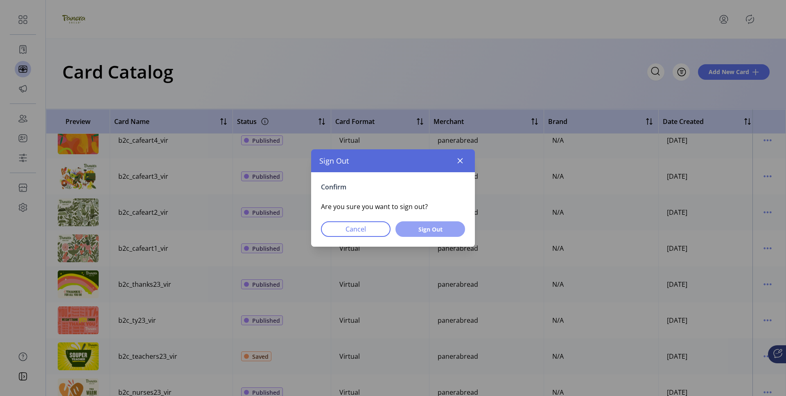
click at [430, 227] on span "Sign Out" at bounding box center [430, 229] width 48 height 9
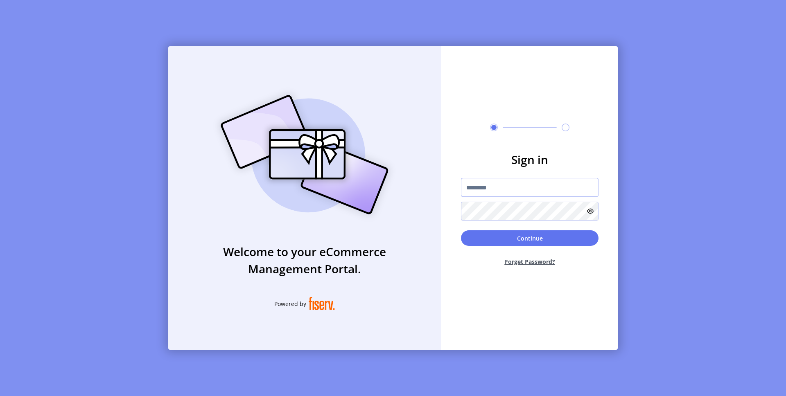
click at [468, 190] on input "text" at bounding box center [530, 187] width 138 height 19
type input "**********"
click at [533, 244] on button "Continue" at bounding box center [530, 238] width 138 height 16
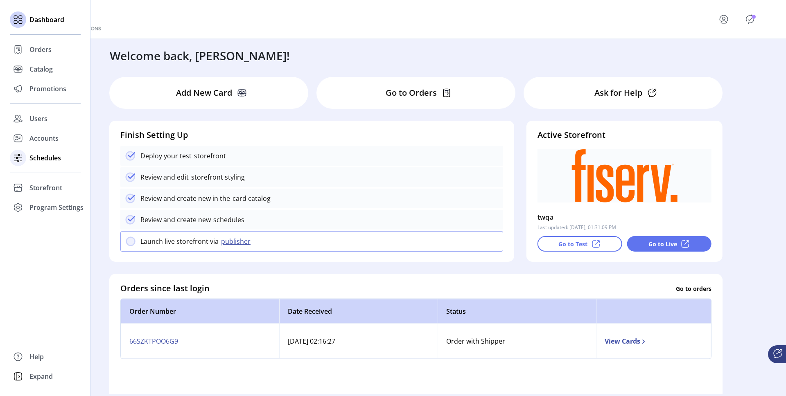
click at [21, 156] on icon at bounding box center [17, 157] width 13 height 13
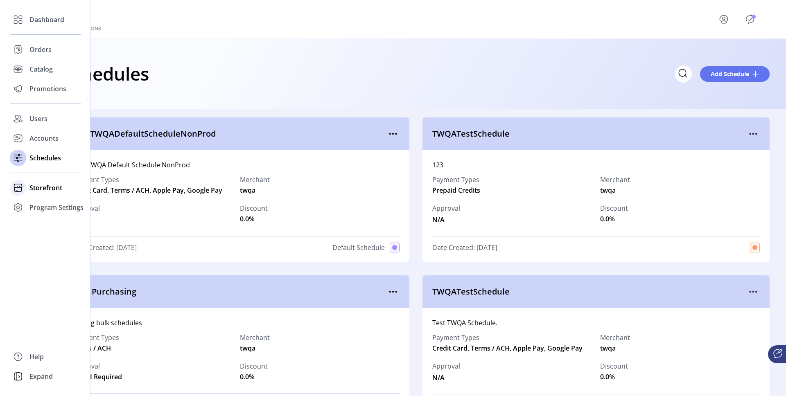
click at [24, 187] on icon at bounding box center [17, 187] width 13 height 13
click at [44, 204] on span "Configuration" at bounding box center [50, 204] width 43 height 10
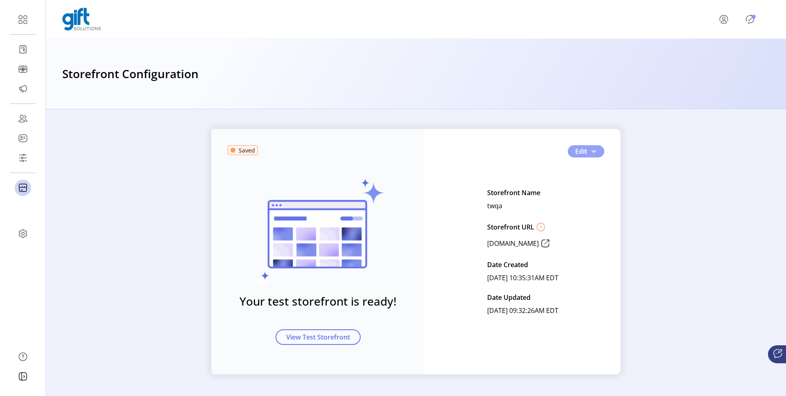
click at [596, 149] on span "button" at bounding box center [593, 151] width 7 height 7
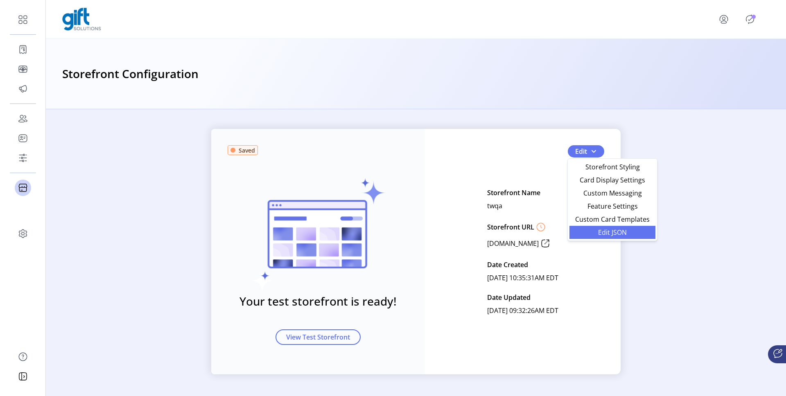
click at [610, 238] on link "Edit JSON" at bounding box center [612, 232] width 86 height 13
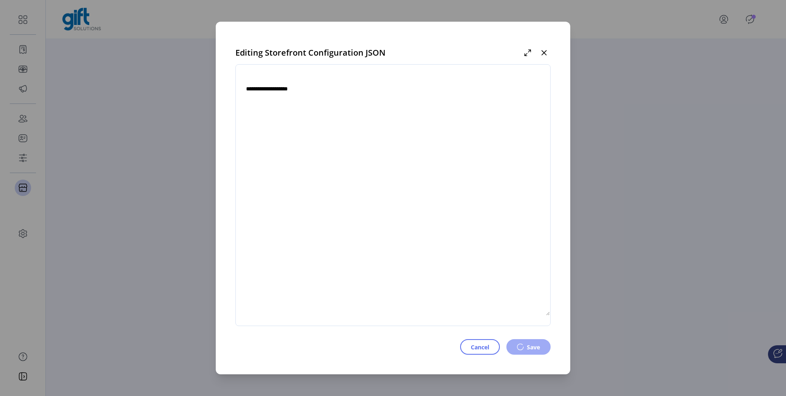
type textarea "**********"
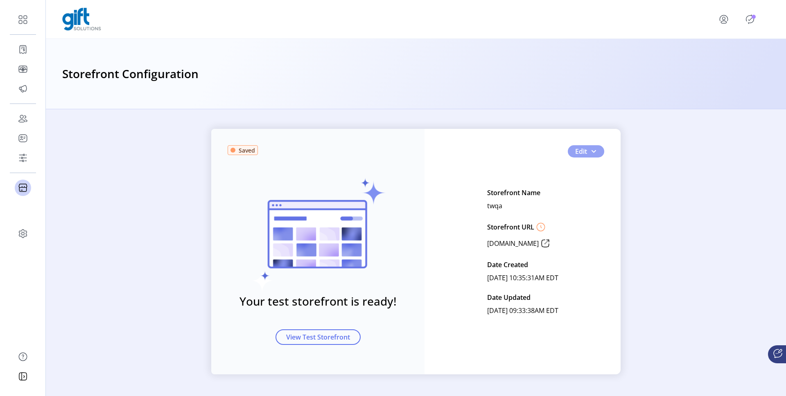
click at [593, 152] on span "button" at bounding box center [593, 151] width 7 height 7
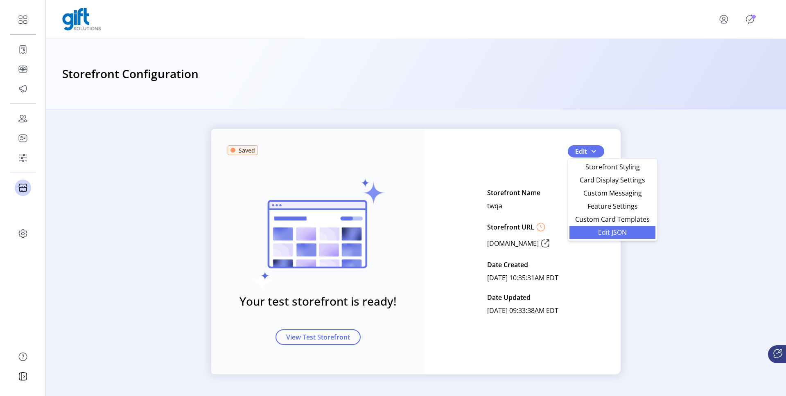
click at [615, 233] on span "Edit JSON" at bounding box center [612, 232] width 76 height 7
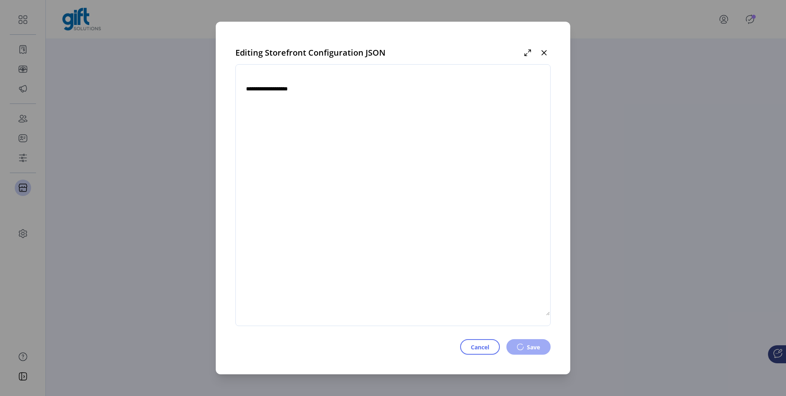
type textarea "**********"
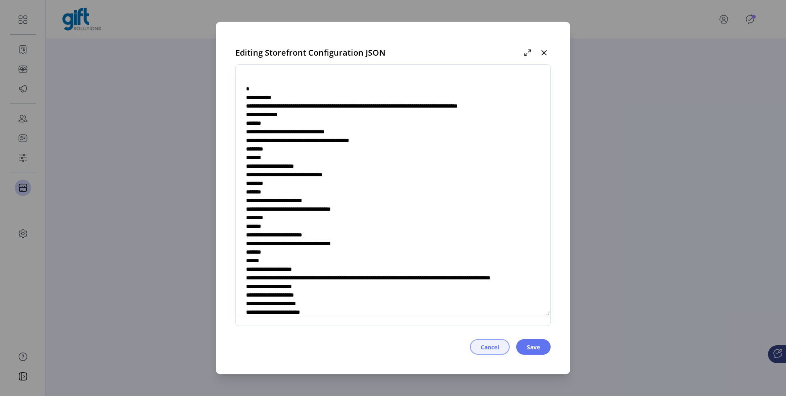
click at [481, 346] on span "Cancel" at bounding box center [490, 347] width 18 height 9
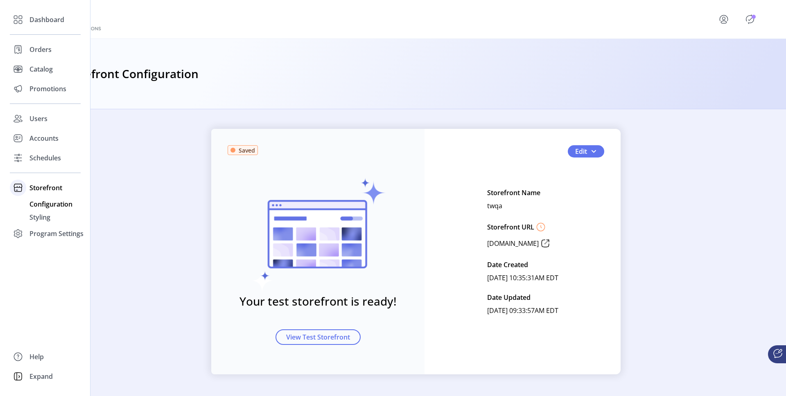
click at [24, 183] on icon at bounding box center [17, 187] width 13 height 13
click at [37, 203] on span "Configuration" at bounding box center [50, 204] width 43 height 10
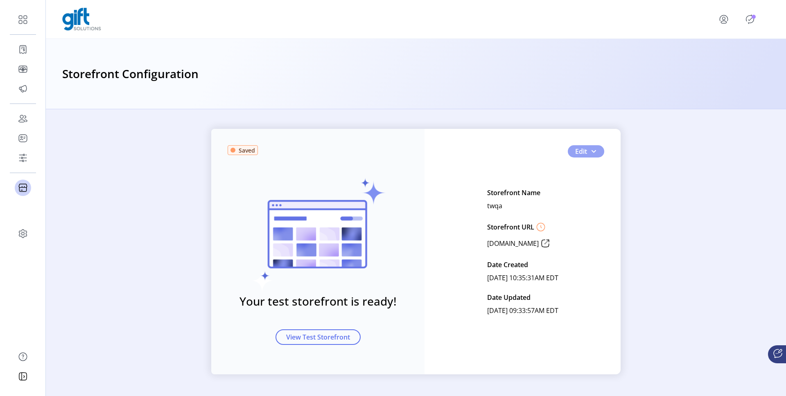
click at [598, 149] on button "Edit" at bounding box center [586, 151] width 36 height 12
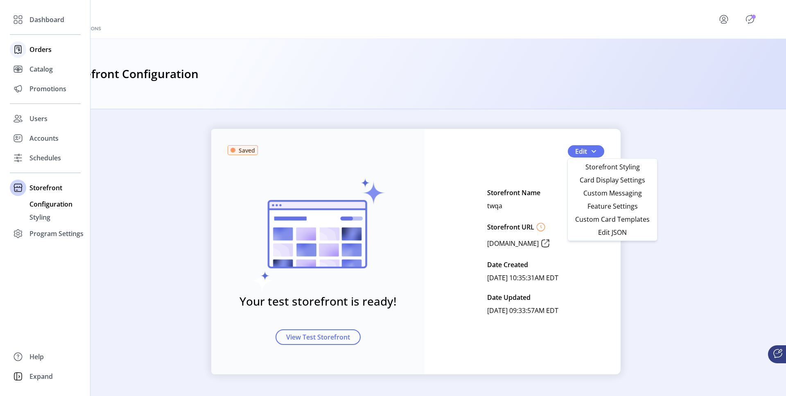
click at [38, 50] on span "Orders" at bounding box center [40, 50] width 22 height 10
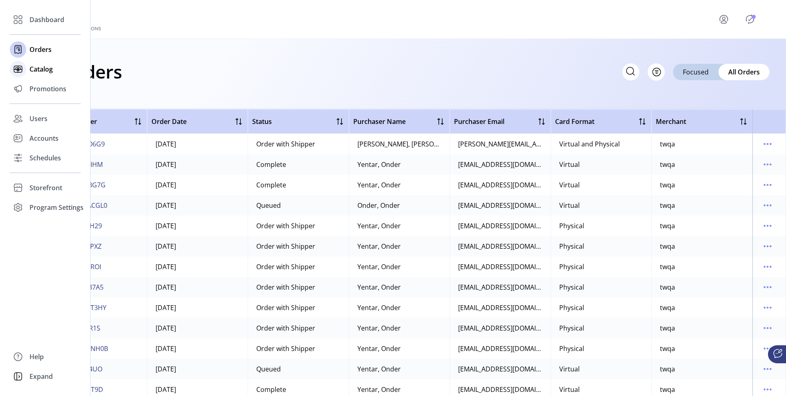
click at [39, 71] on span "Catalog" at bounding box center [40, 69] width 23 height 10
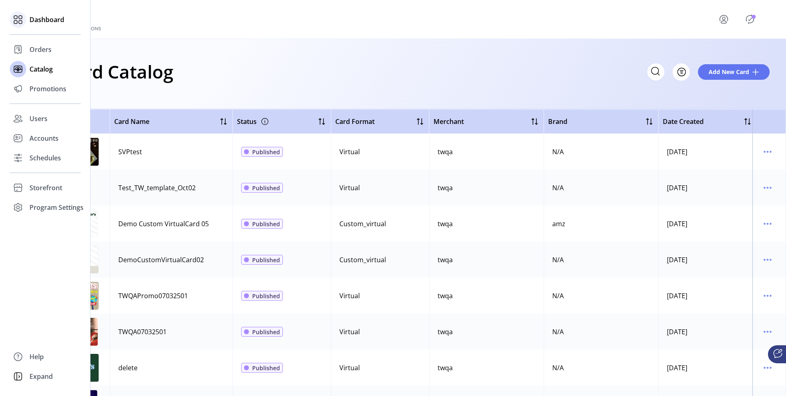
click at [36, 20] on span "Dashboard" at bounding box center [46, 20] width 35 height 10
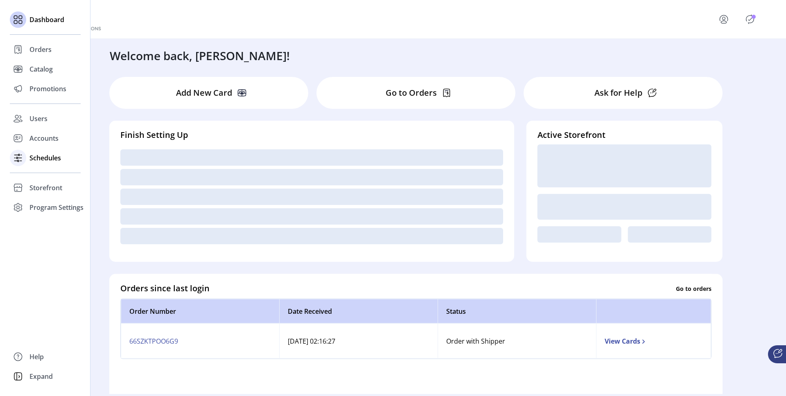
click at [34, 161] on span "Schedules" at bounding box center [45, 158] width 32 height 10
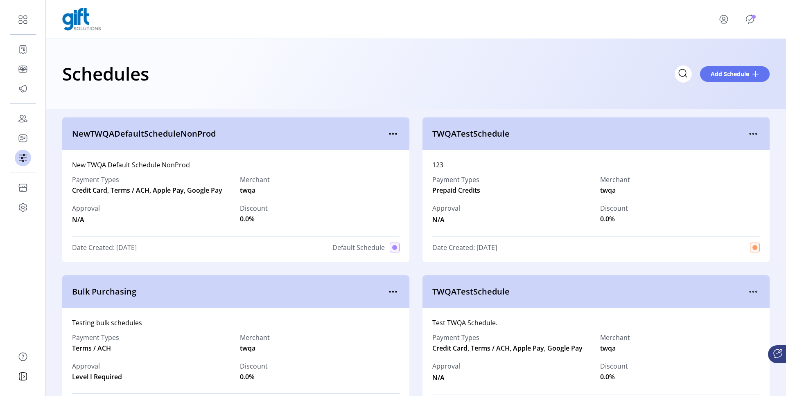
click at [748, 20] on icon "Publisher Panel" at bounding box center [749, 19] width 13 height 13
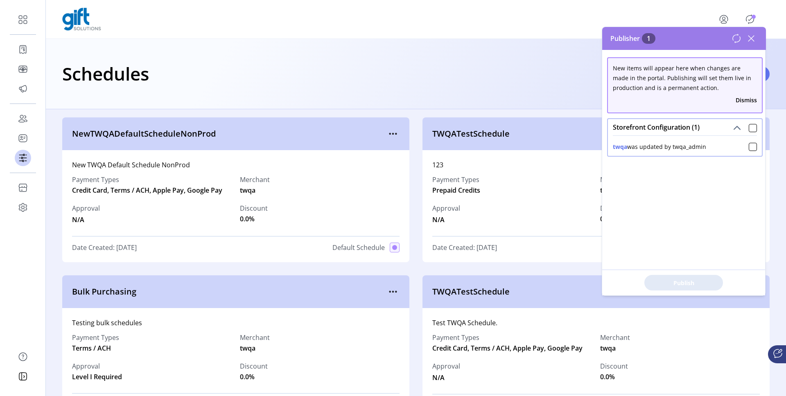
click at [752, 32] on icon at bounding box center [751, 38] width 13 height 13
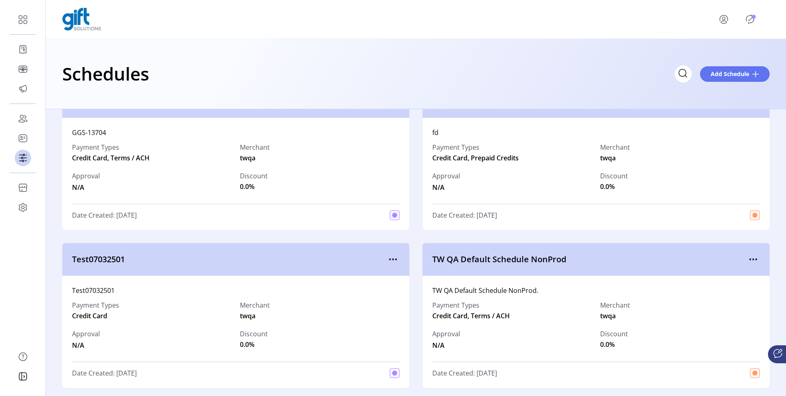
scroll to position [286, 0]
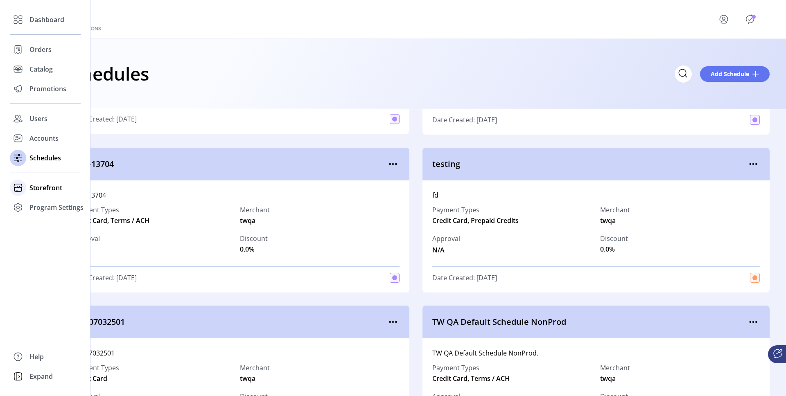
click at [21, 187] on icon at bounding box center [17, 189] width 7 height 5
click at [57, 202] on span "Configuration" at bounding box center [50, 204] width 43 height 10
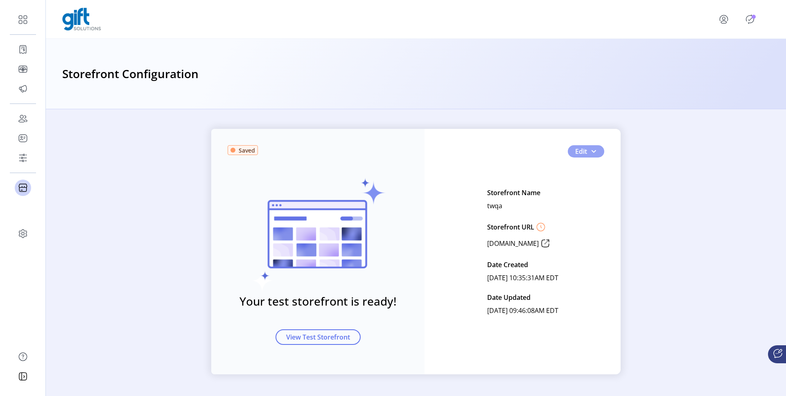
click at [595, 147] on button "Edit" at bounding box center [586, 151] width 36 height 12
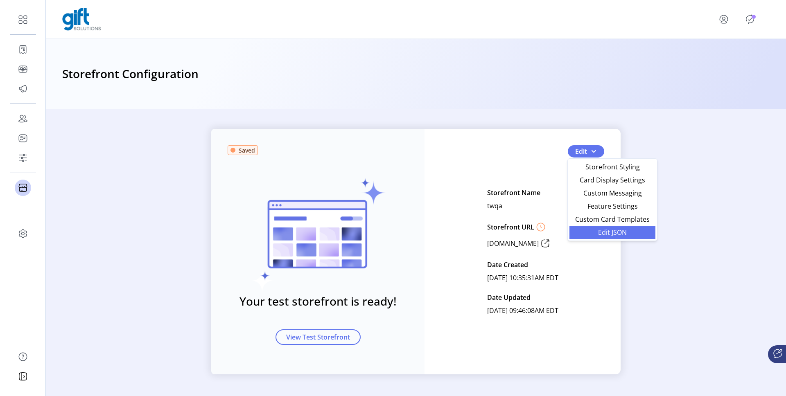
click at [626, 234] on span "Edit JSON" at bounding box center [612, 232] width 76 height 7
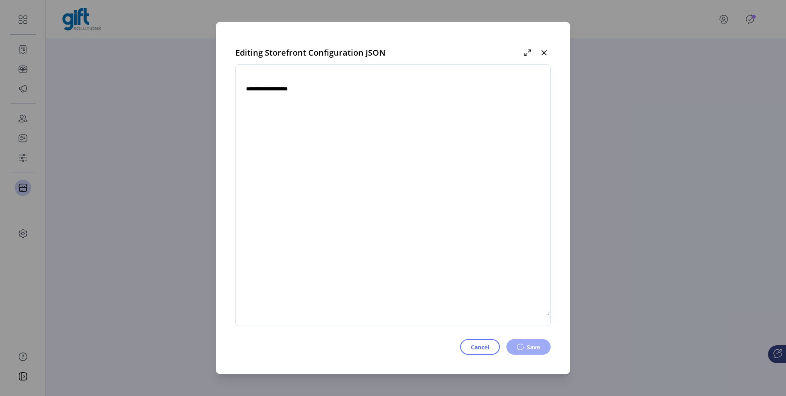
type textarea "**********"
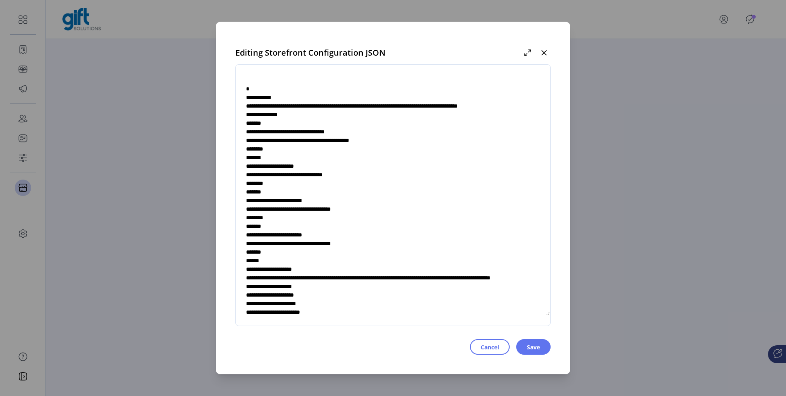
click at [325, 110] on textarea at bounding box center [393, 196] width 314 height 242
drag, startPoint x: 287, startPoint y: 104, endPoint x: 418, endPoint y: 113, distance: 130.9
click at [418, 113] on textarea at bounding box center [393, 196] width 314 height 242
click at [366, 158] on textarea at bounding box center [393, 196] width 314 height 242
click at [486, 346] on span "Cancel" at bounding box center [490, 347] width 18 height 9
